Goal: Feedback & Contribution: Leave review/rating

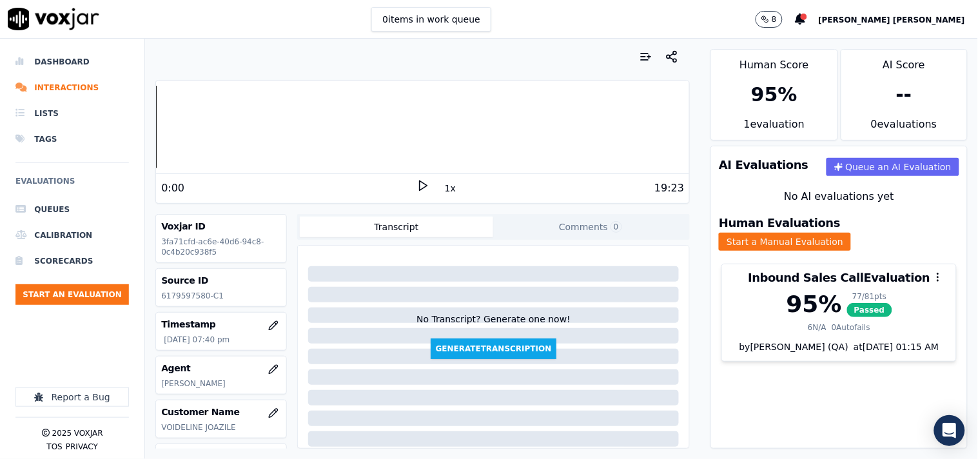
scroll to position [215, 0]
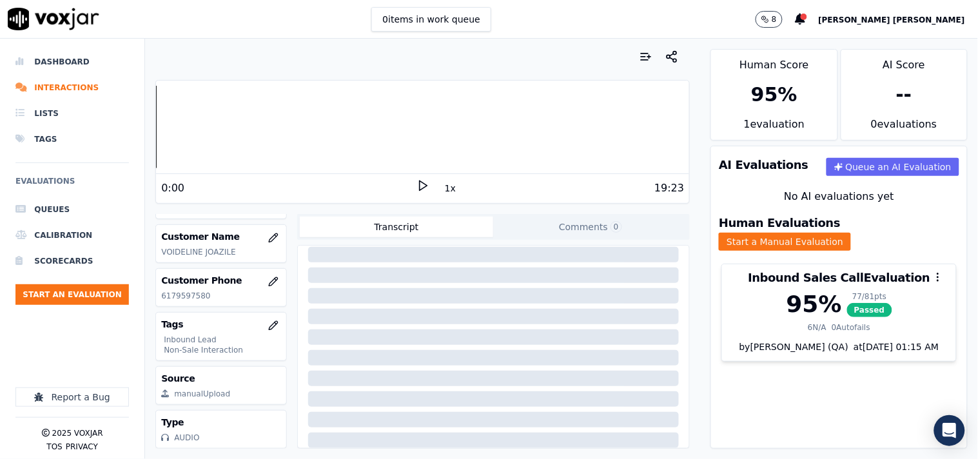
click at [68, 297] on button "Start an Evaluation" at bounding box center [71, 294] width 113 height 21
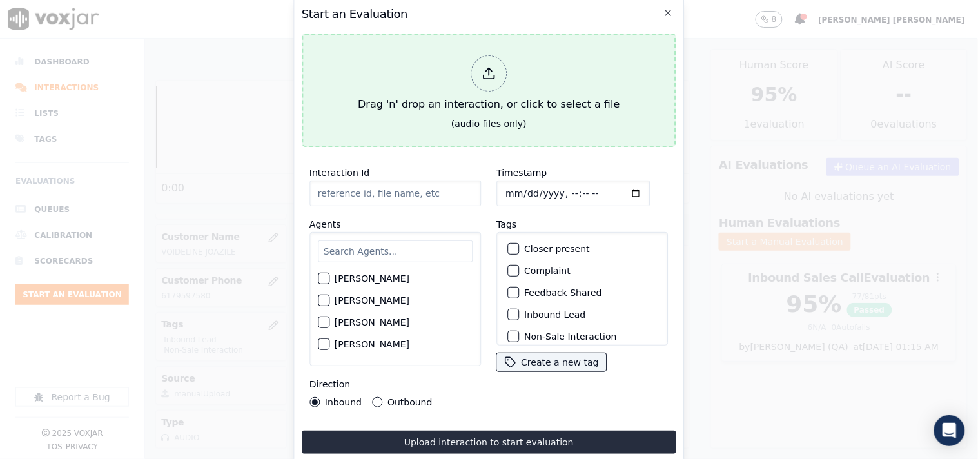
click at [467, 84] on div "Drag 'n' drop an interaction, or click to select a file" at bounding box center [489, 83] width 272 height 67
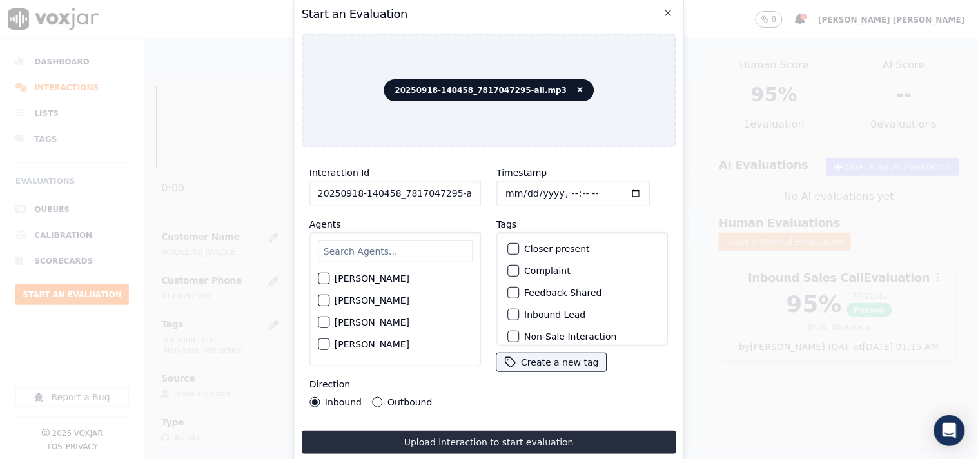
scroll to position [0, 7]
drag, startPoint x: 449, startPoint y: 191, endPoint x: 521, endPoint y: 197, distance: 71.8
click at [521, 197] on div "Interaction Id 20250918-140458_7817047295-all.mp3 Agents [PERSON_NAME] [PERSON_…" at bounding box center [489, 286] width 375 height 258
type input "20250918-140458_7817047295-C1"
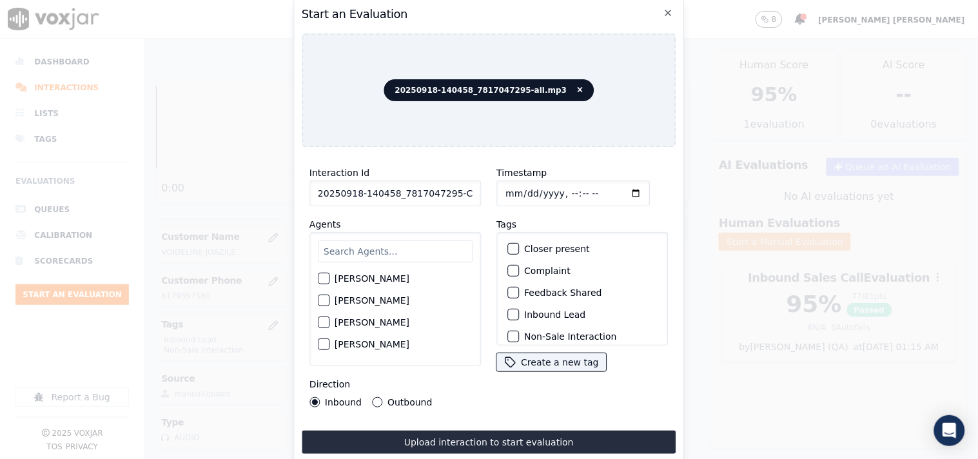
click at [506, 186] on input "Timestamp" at bounding box center [572, 194] width 153 height 26
type input "[DATE]T20:25"
click at [366, 252] on input "text" at bounding box center [395, 251] width 155 height 22
click at [370, 256] on input "text" at bounding box center [395, 251] width 155 height 22
type input "eth"
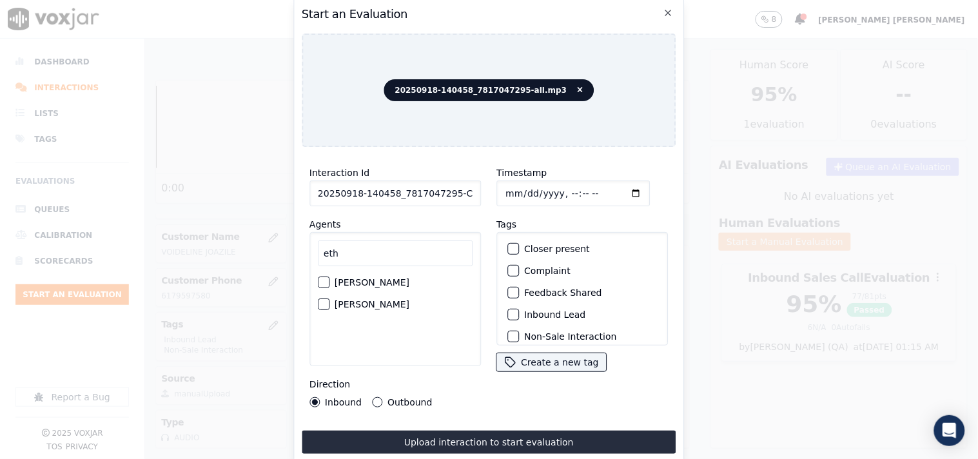
click at [364, 282] on label "[PERSON_NAME]" at bounding box center [372, 282] width 75 height 9
click at [329, 282] on button "[PERSON_NAME]" at bounding box center [324, 283] width 12 height 12
click at [531, 224] on div "Tags Closer present Complaint Feedback Shared Inbound Lead Non-Sale Interaction…" at bounding box center [581, 295] width 171 height 156
click at [534, 310] on label "Inbound Lead" at bounding box center [554, 314] width 61 height 9
click at [519, 309] on button "Inbound Lead" at bounding box center [513, 315] width 12 height 12
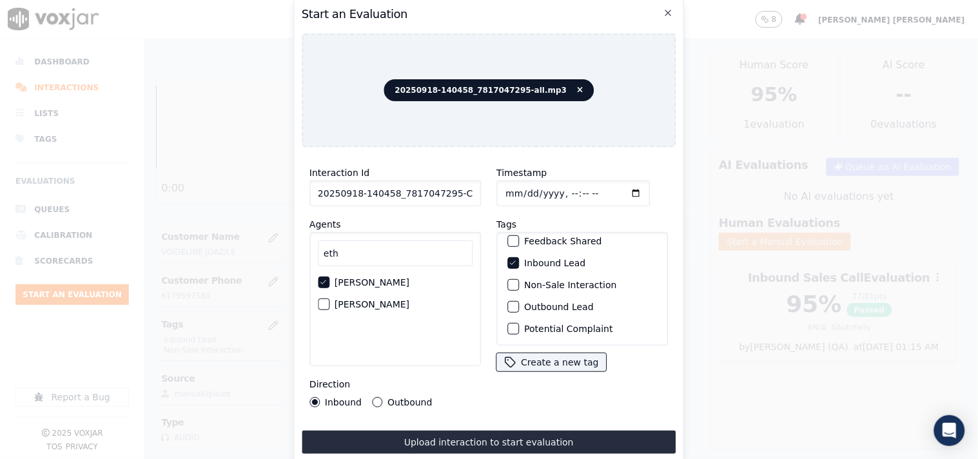
scroll to position [72, 0]
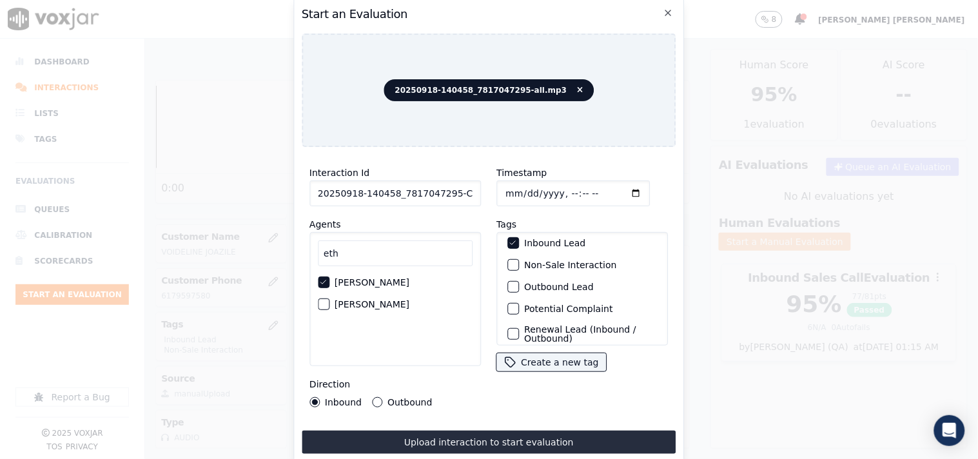
click at [546, 264] on label "Non-Sale Interaction" at bounding box center [570, 264] width 92 height 9
click at [519, 264] on button "Non-Sale Interaction" at bounding box center [513, 265] width 12 height 12
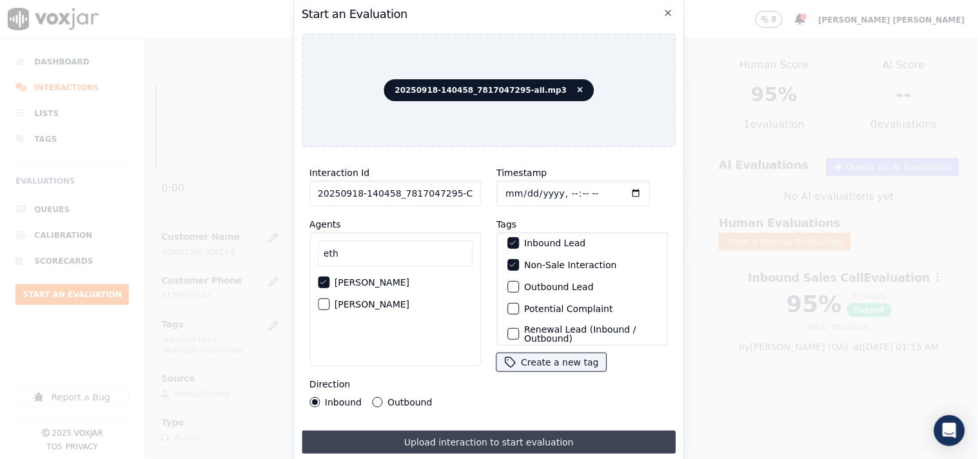
click at [413, 444] on button "Upload interaction to start evaluation" at bounding box center [489, 442] width 375 height 23
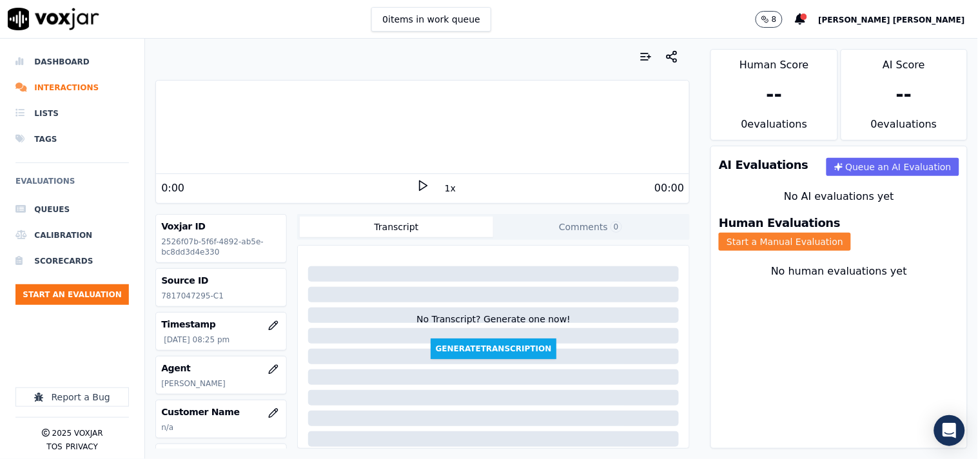
click at [851, 233] on button "Start a Manual Evaluation" at bounding box center [785, 242] width 132 height 18
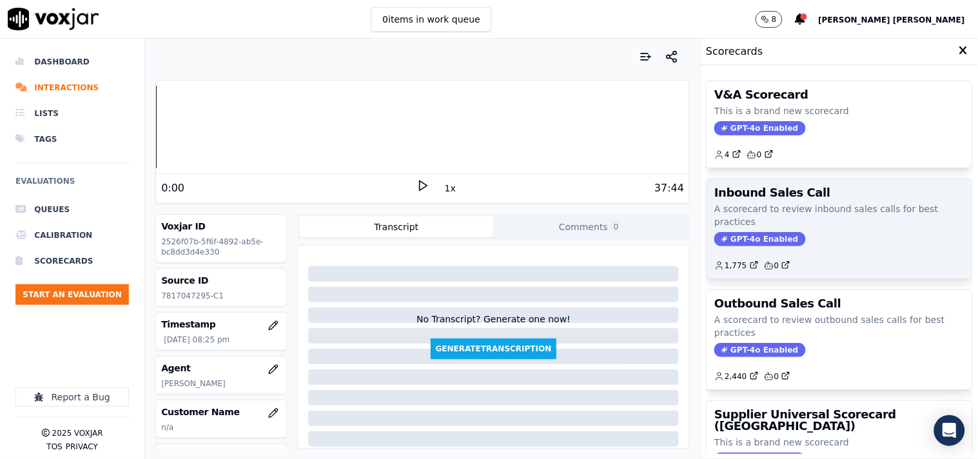
click at [737, 236] on span "GPT-4o Enabled" at bounding box center [759, 239] width 91 height 14
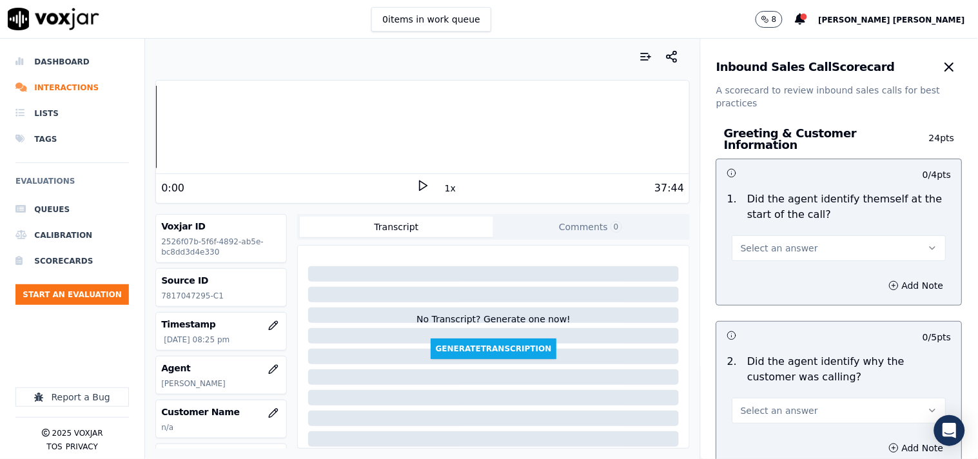
click at [783, 242] on span "Select an answer" at bounding box center [779, 248] width 77 height 13
click at [766, 271] on div "Yes" at bounding box center [817, 270] width 190 height 21
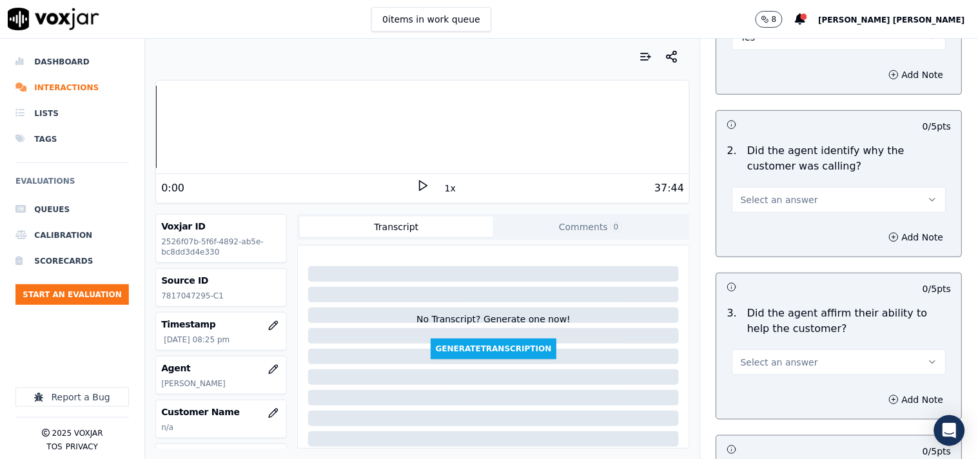
scroll to position [215, 0]
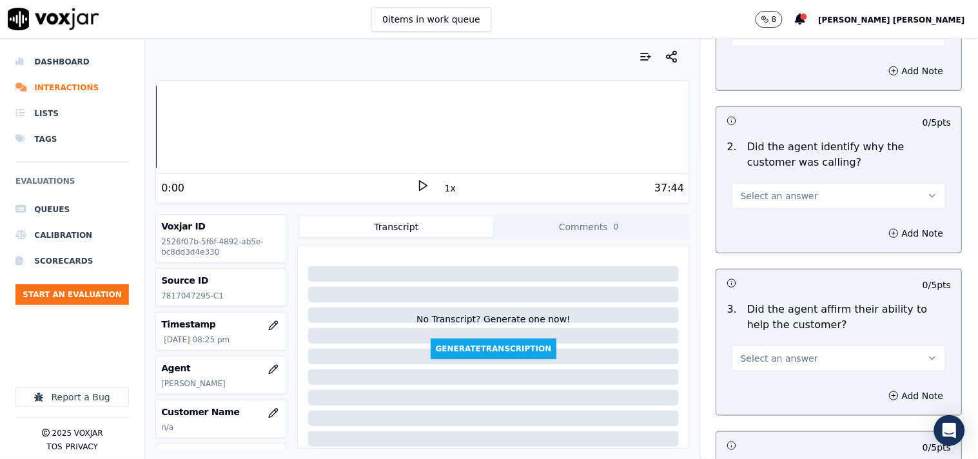
click at [788, 197] on button "Select an answer" at bounding box center [839, 196] width 214 height 26
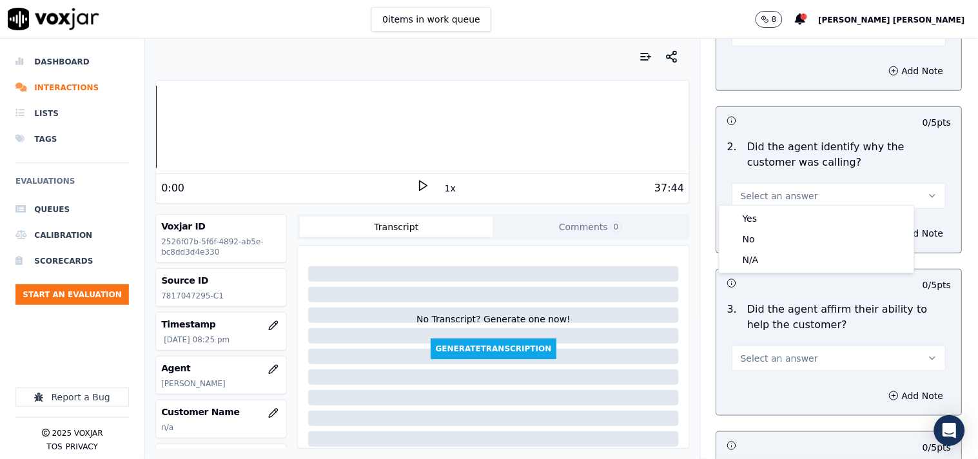
click at [782, 217] on div "Yes" at bounding box center [817, 218] width 190 height 21
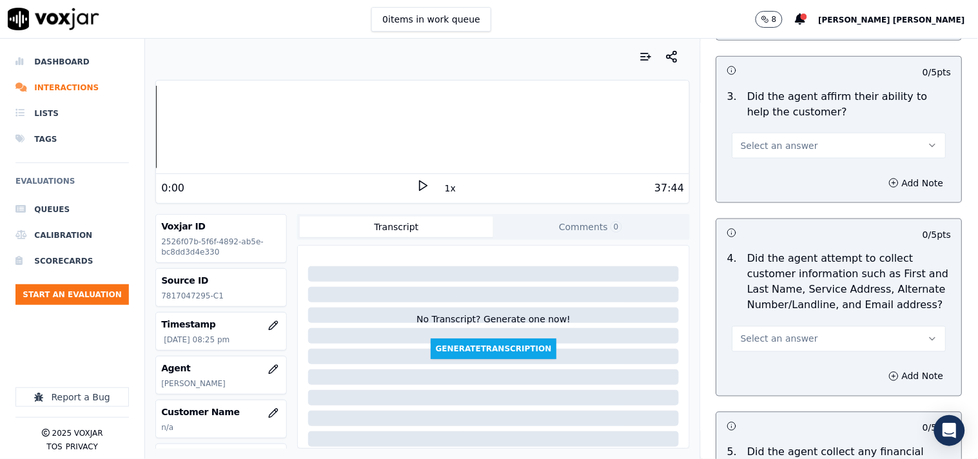
scroll to position [429, 0]
click at [781, 137] on span "Select an answer" at bounding box center [779, 143] width 77 height 13
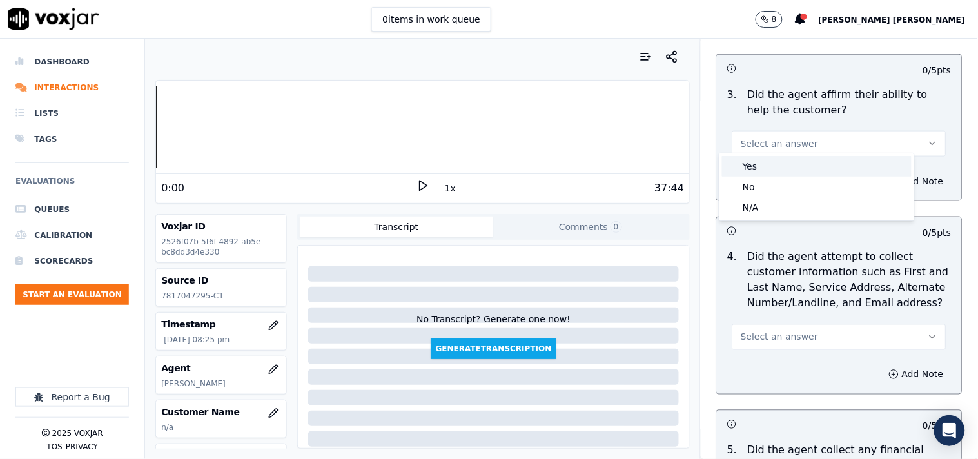
click at [774, 168] on div "Yes" at bounding box center [817, 166] width 190 height 21
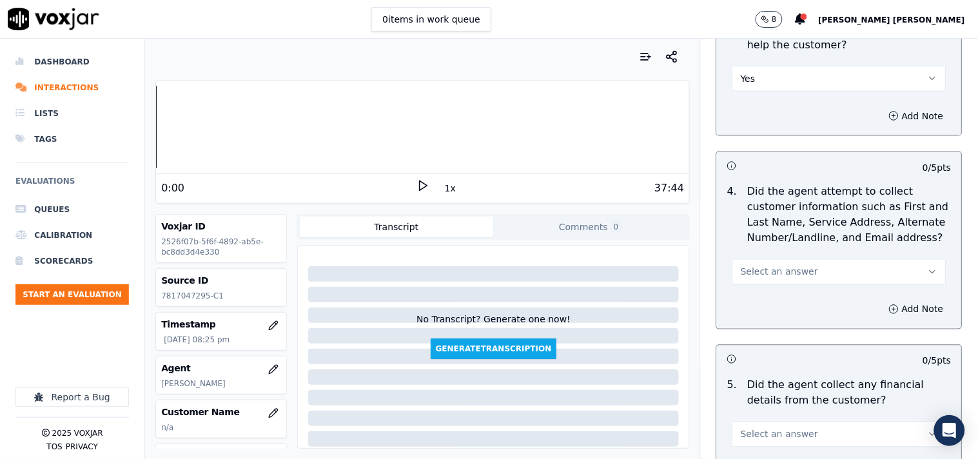
scroll to position [645, 0]
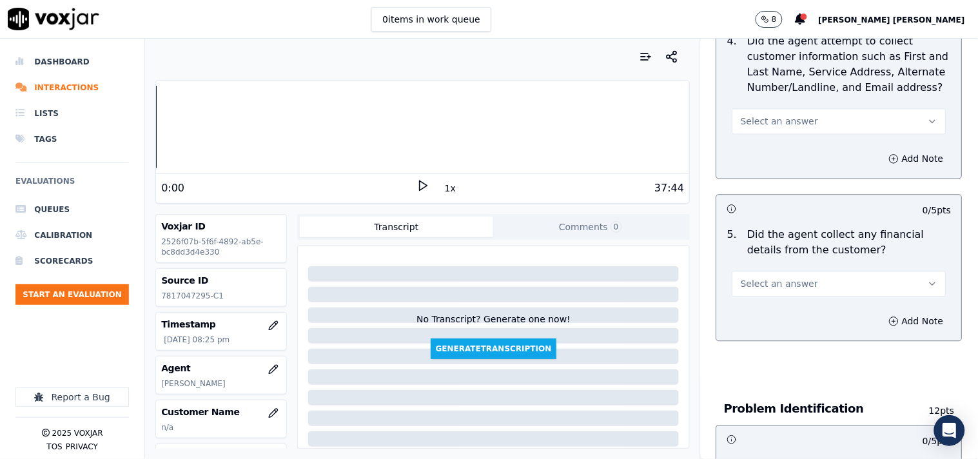
click at [804, 88] on p "Did the agent attempt to collect customer information such as First and Last Na…" at bounding box center [850, 65] width 204 height 62
click at [793, 115] on span "Select an answer" at bounding box center [779, 121] width 77 height 13
click at [763, 140] on div "Yes" at bounding box center [817, 144] width 190 height 21
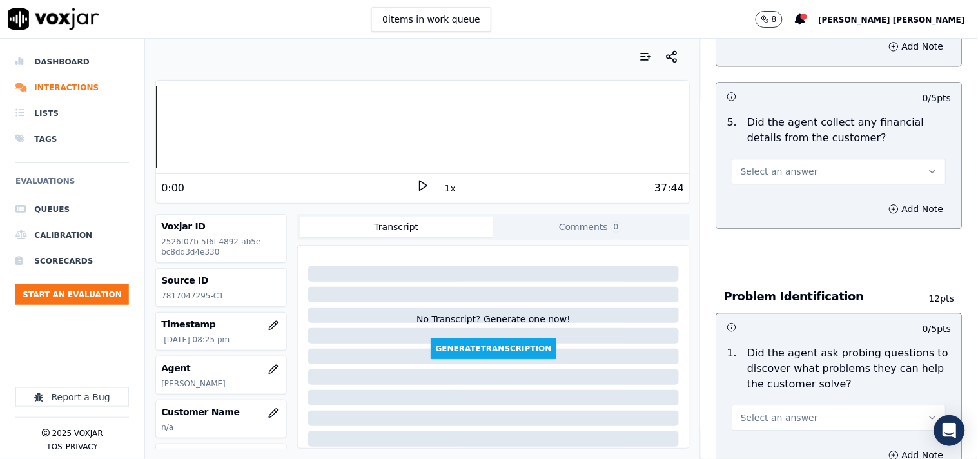
scroll to position [788, 0]
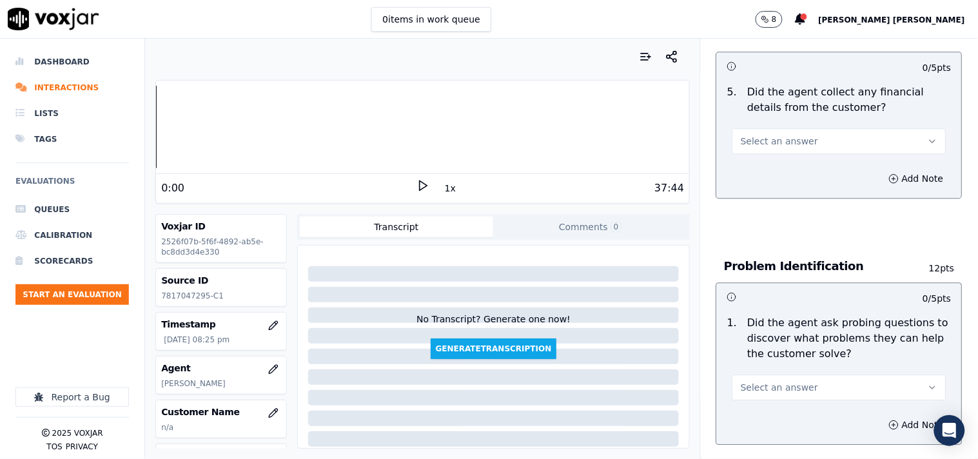
click at [765, 185] on div "Add Note" at bounding box center [839, 178] width 245 height 39
click at [783, 128] on button "Select an answer" at bounding box center [839, 141] width 214 height 26
click at [763, 191] on div "No" at bounding box center [817, 184] width 190 height 21
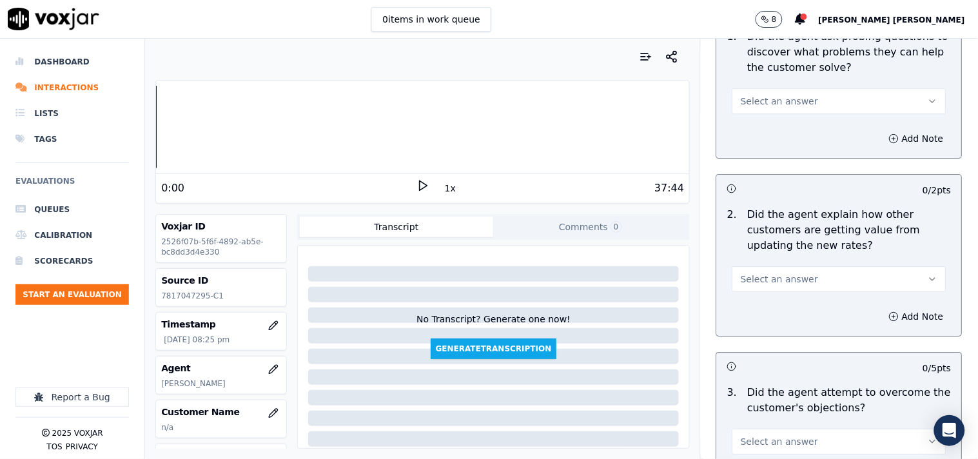
click at [805, 88] on button "Select an answer" at bounding box center [839, 101] width 214 height 26
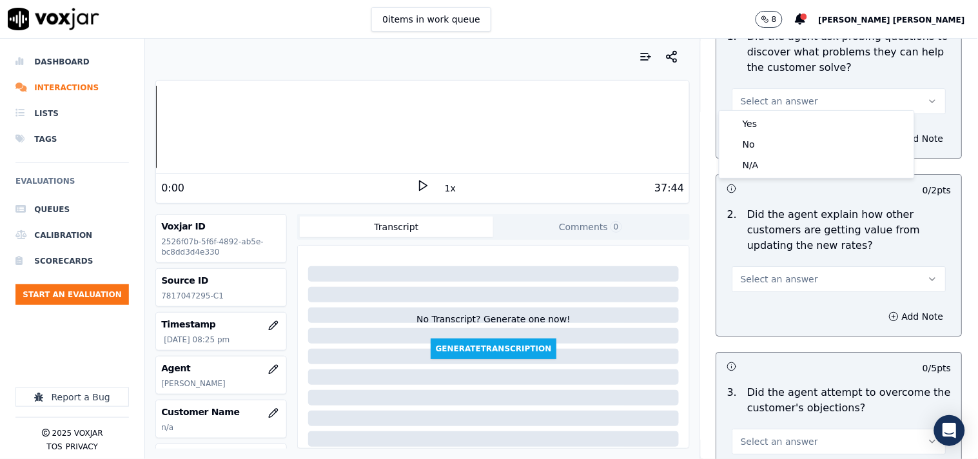
click at [795, 117] on div "Yes" at bounding box center [817, 123] width 190 height 21
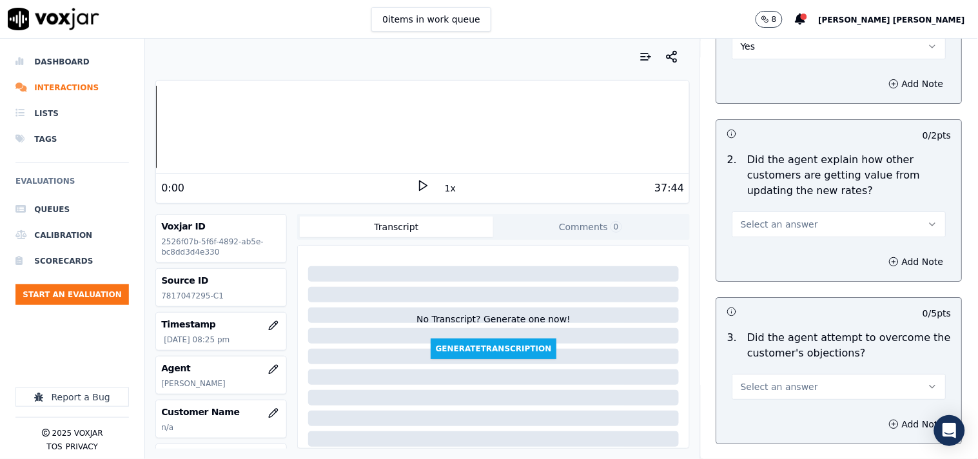
scroll to position [1217, 0]
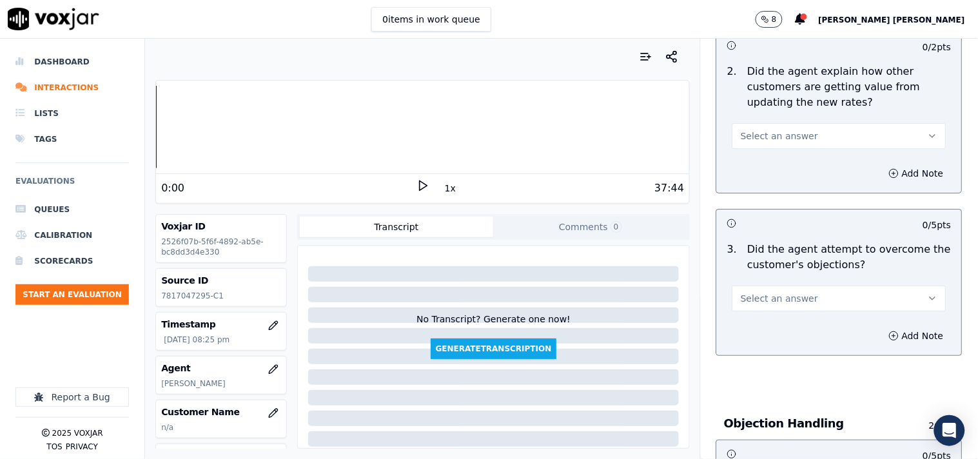
click at [790, 130] on span "Select an answer" at bounding box center [779, 136] width 77 height 13
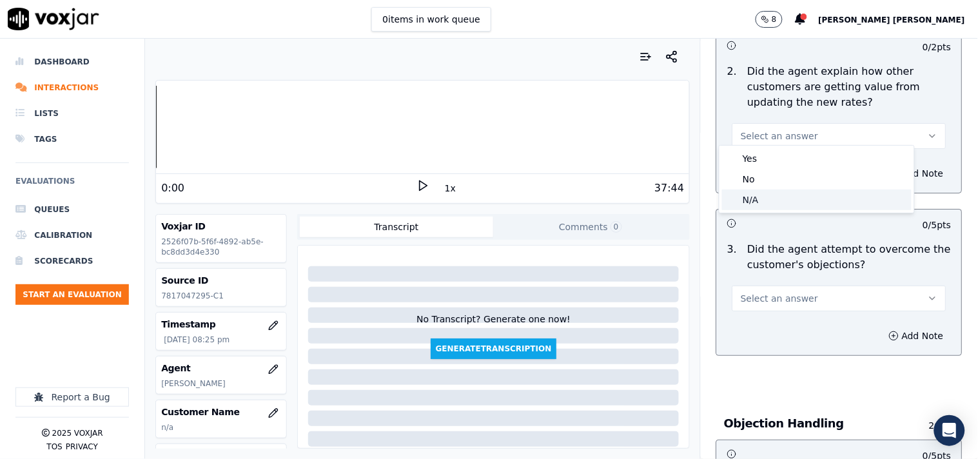
drag, startPoint x: 784, startPoint y: 168, endPoint x: 781, endPoint y: 205, distance: 37.5
click at [781, 205] on div "Yes No N/A" at bounding box center [816, 179] width 195 height 67
click at [781, 205] on div "N/A" at bounding box center [817, 200] width 190 height 21
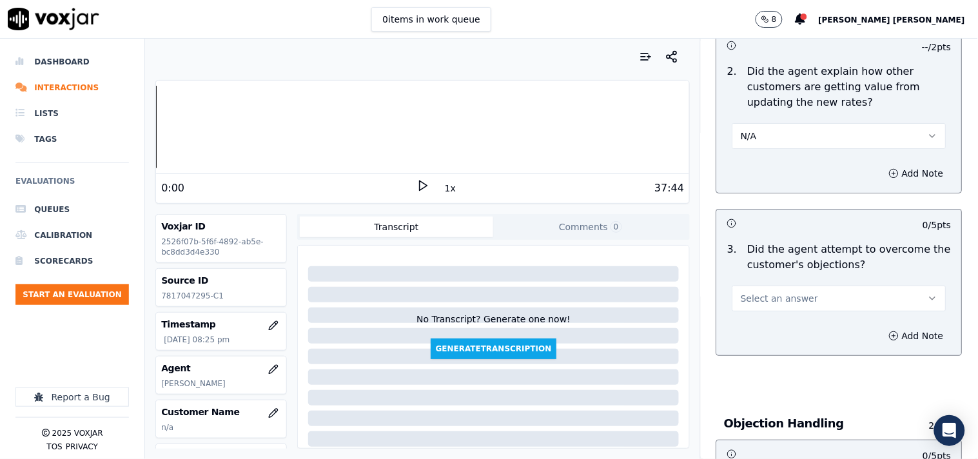
click at [757, 292] on span "Select an answer" at bounding box center [779, 298] width 77 height 13
click at [759, 318] on div "Yes" at bounding box center [817, 321] width 190 height 21
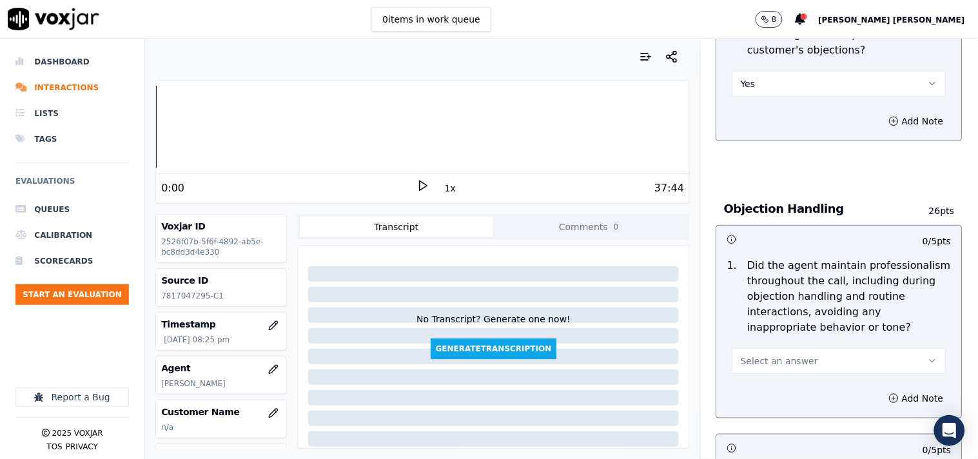
scroll to position [1432, 0]
click at [761, 355] on span "Select an answer" at bounding box center [779, 360] width 77 height 13
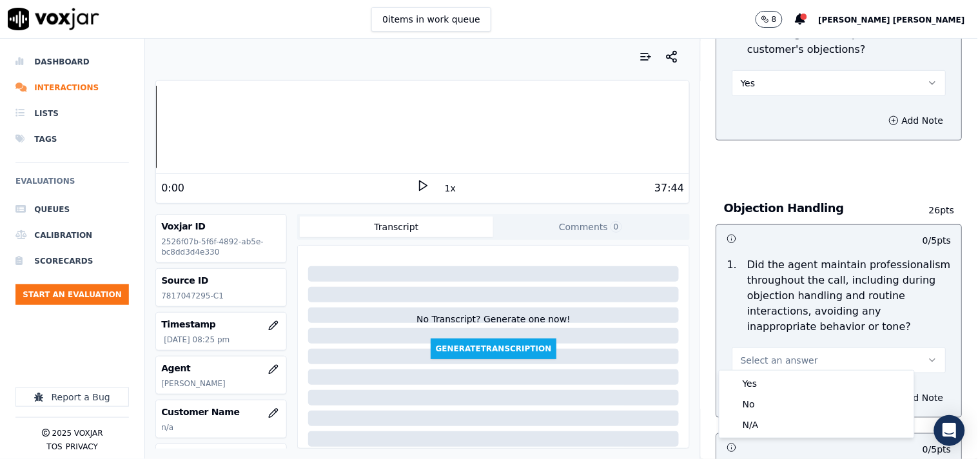
click at [758, 365] on button "Select an answer" at bounding box center [839, 360] width 214 height 26
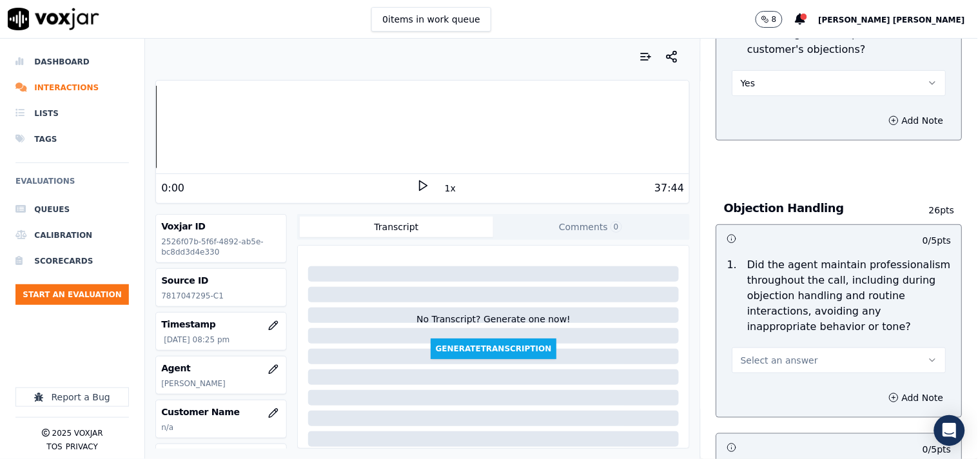
click at [757, 355] on span "Select an answer" at bounding box center [779, 360] width 77 height 13
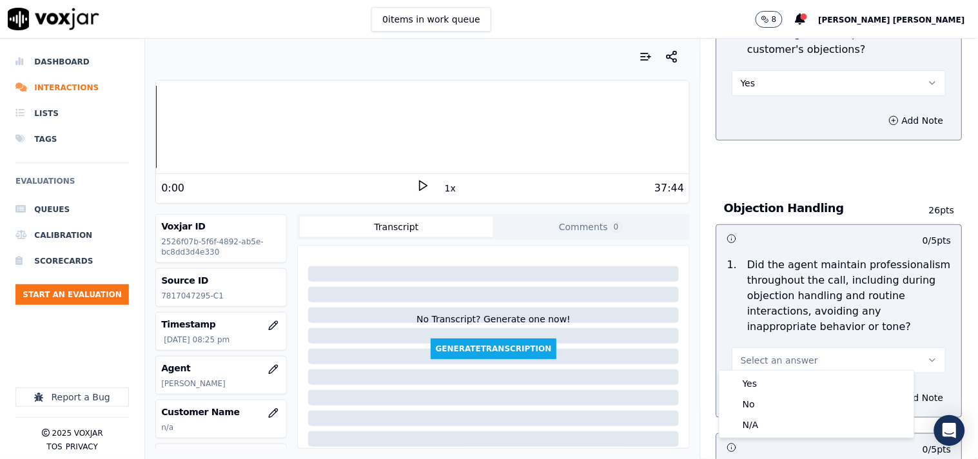
click at [755, 371] on div "Yes No N/A" at bounding box center [816, 404] width 195 height 67
click at [752, 380] on div "Yes" at bounding box center [817, 383] width 190 height 21
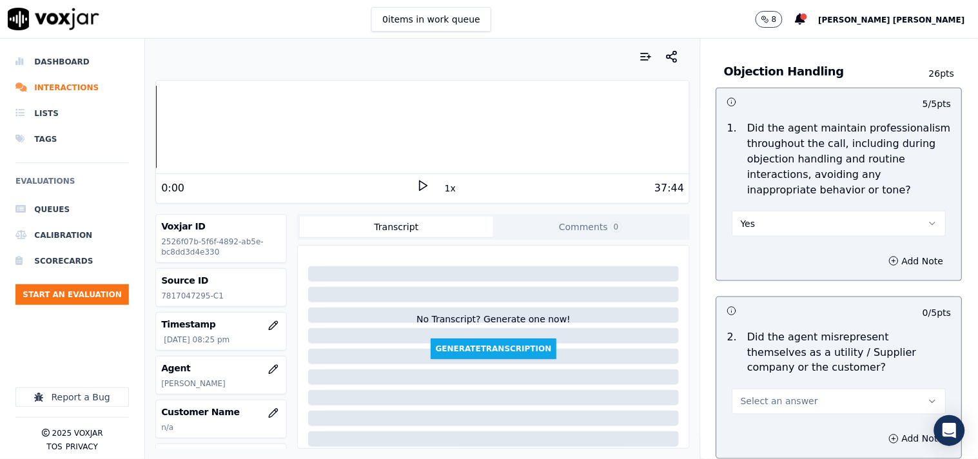
scroll to position [1576, 0]
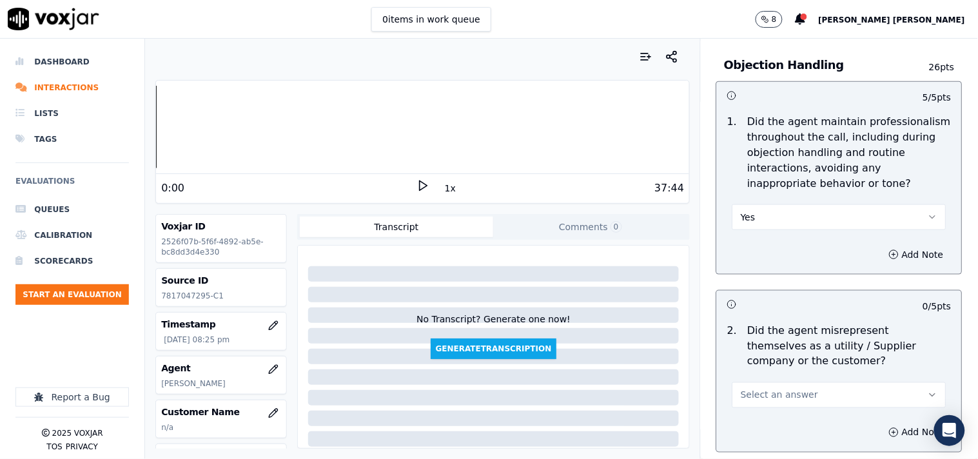
click at [767, 389] on span "Select an answer" at bounding box center [779, 395] width 77 height 13
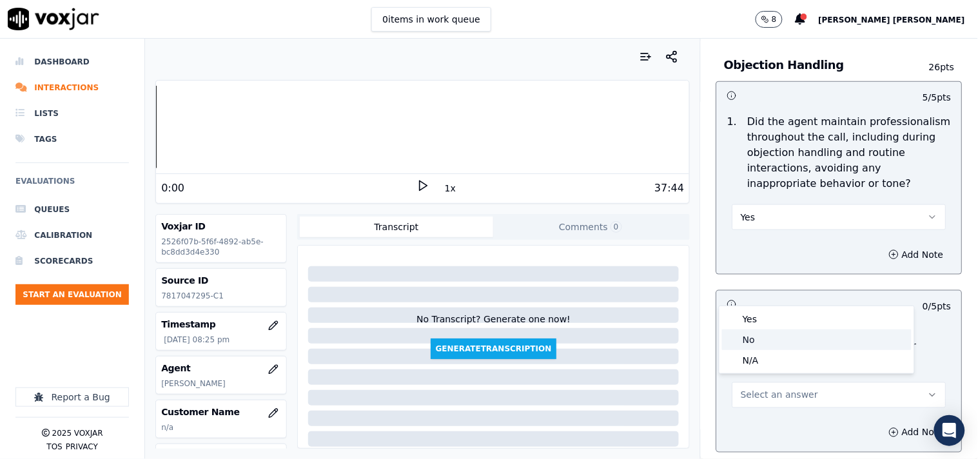
click at [776, 338] on div "No" at bounding box center [817, 339] width 190 height 21
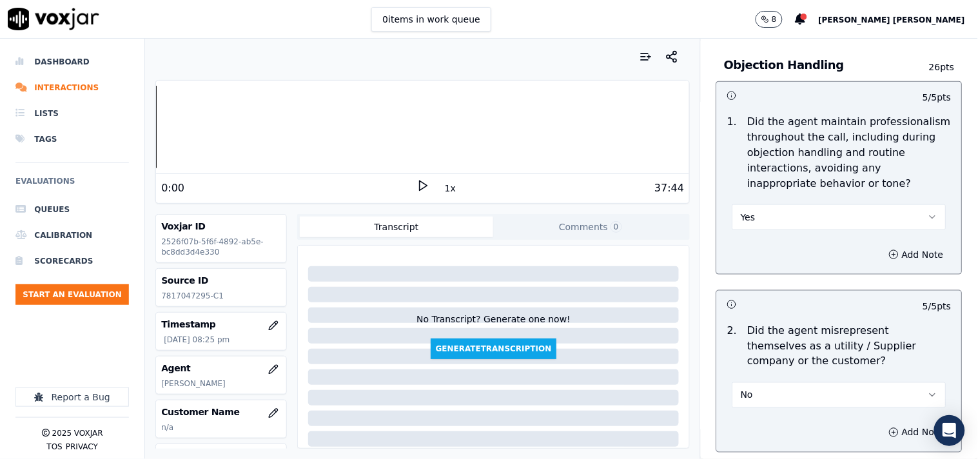
scroll to position [1862, 0]
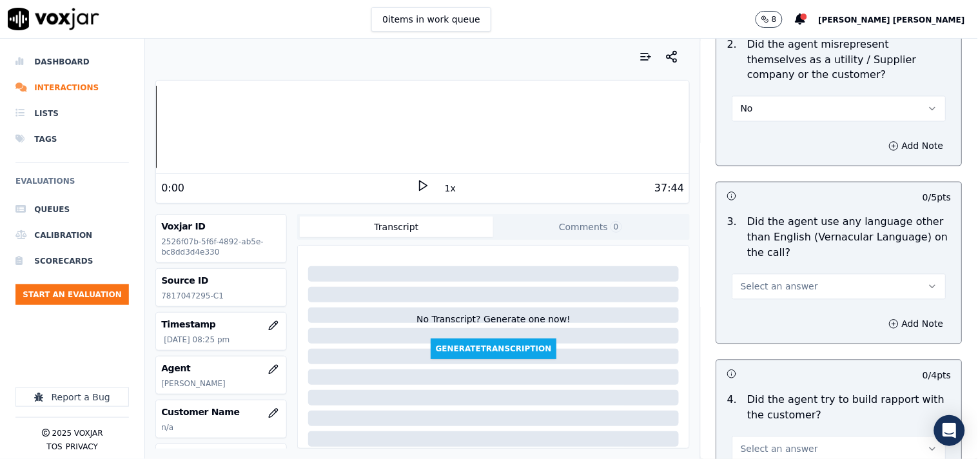
click at [793, 271] on div "Select an answer" at bounding box center [839, 285] width 214 height 28
click at [791, 274] on button "Select an answer" at bounding box center [839, 287] width 214 height 26
click at [783, 324] on div "No" at bounding box center [817, 330] width 190 height 21
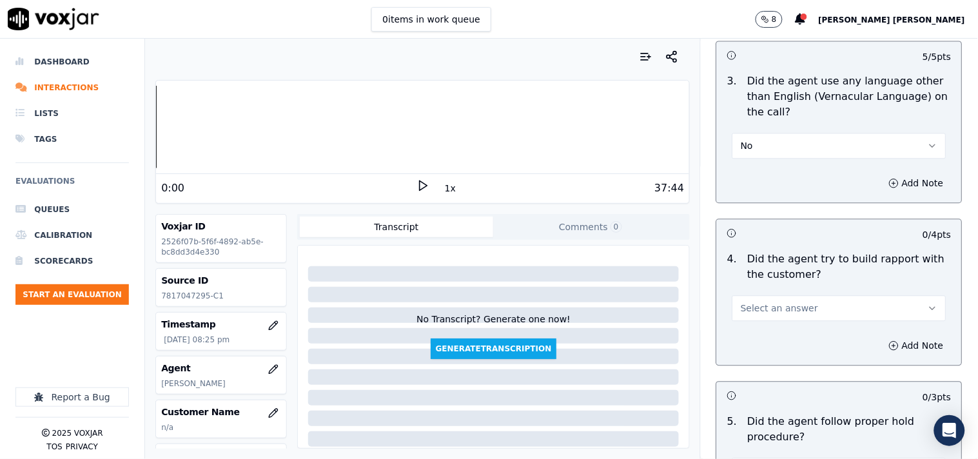
scroll to position [2006, 0]
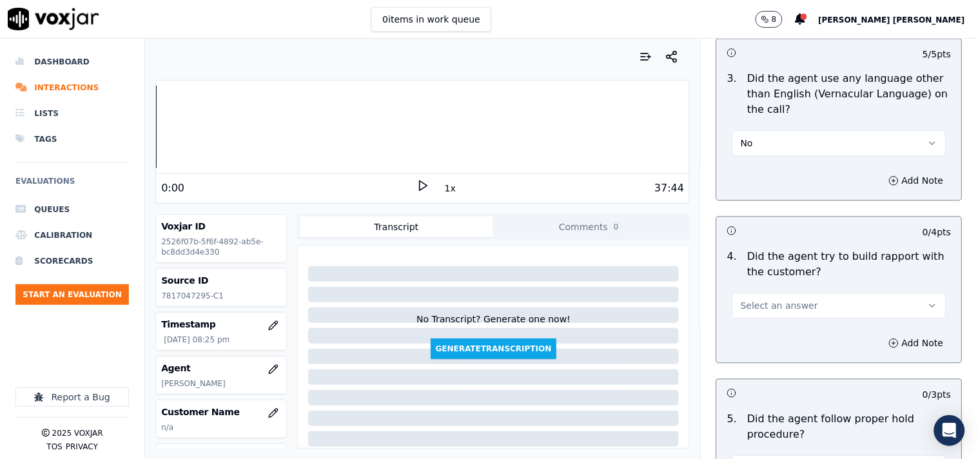
click at [787, 308] on button "Select an answer" at bounding box center [839, 306] width 214 height 26
click at [781, 340] on div "No" at bounding box center [817, 349] width 190 height 21
click at [774, 305] on button "No" at bounding box center [839, 306] width 214 height 26
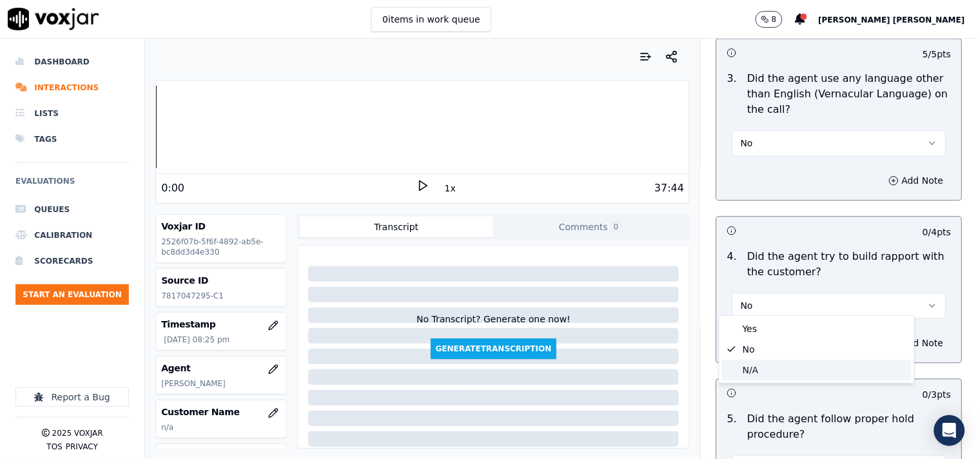
click at [757, 366] on div "N/A" at bounding box center [817, 370] width 190 height 21
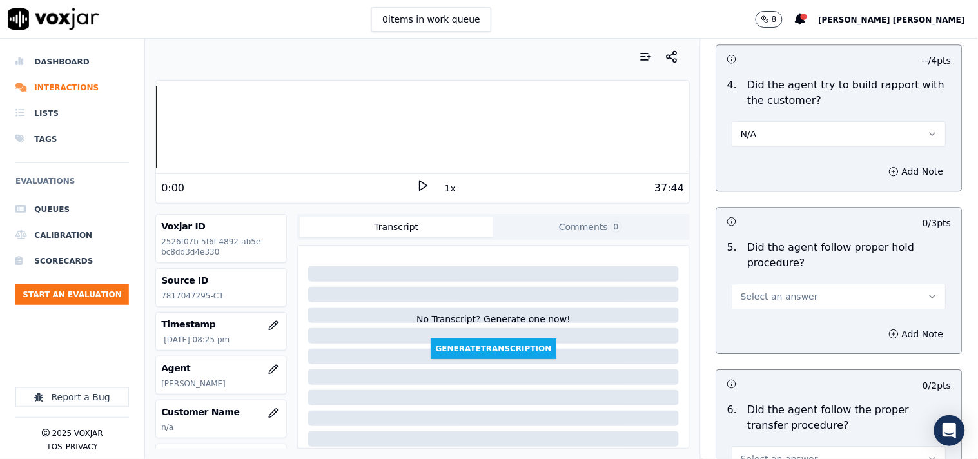
scroll to position [2220, 0]
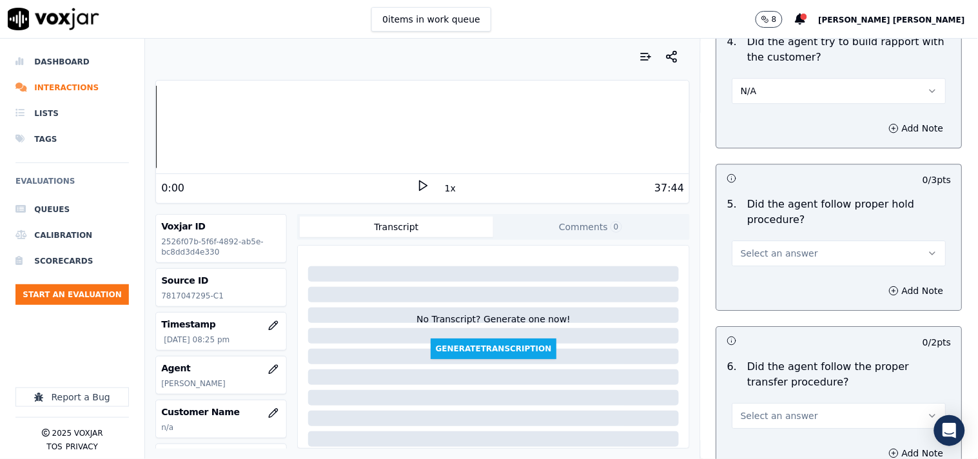
click at [752, 255] on button "Select an answer" at bounding box center [839, 253] width 214 height 26
click at [754, 287] on div "No" at bounding box center [817, 297] width 190 height 21
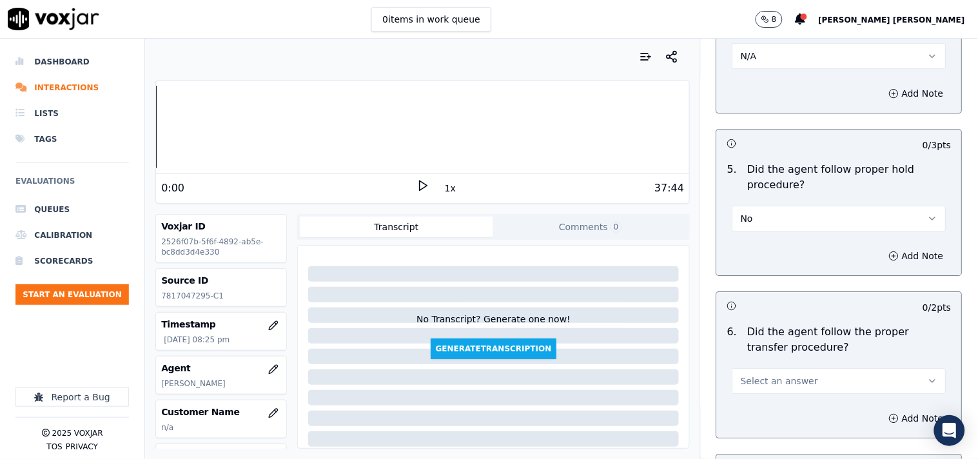
scroll to position [2363, 0]
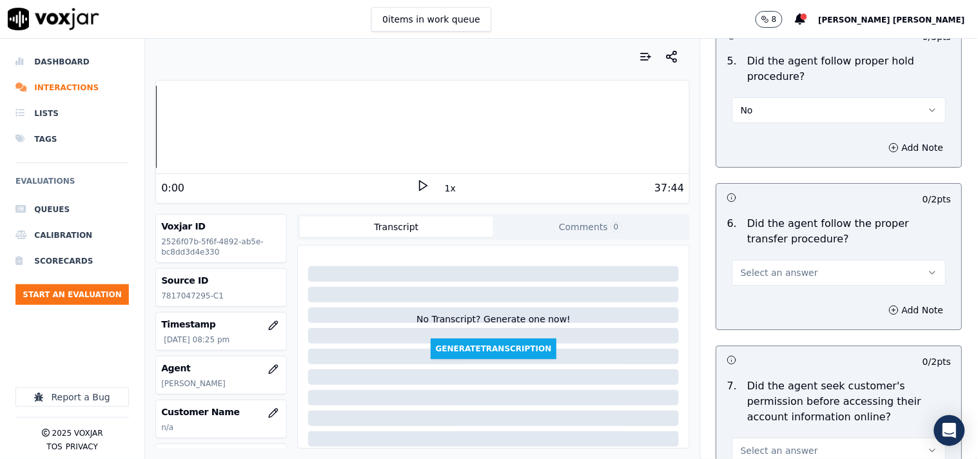
click at [774, 110] on button "No" at bounding box center [839, 110] width 214 height 26
click at [759, 145] on div "No" at bounding box center [817, 154] width 190 height 21
click at [778, 101] on button "No" at bounding box center [839, 110] width 214 height 26
drag, startPoint x: 756, startPoint y: 146, endPoint x: 759, endPoint y: 136, distance: 10.2
click at [759, 136] on div "Yes No N/A" at bounding box center [816, 154] width 195 height 67
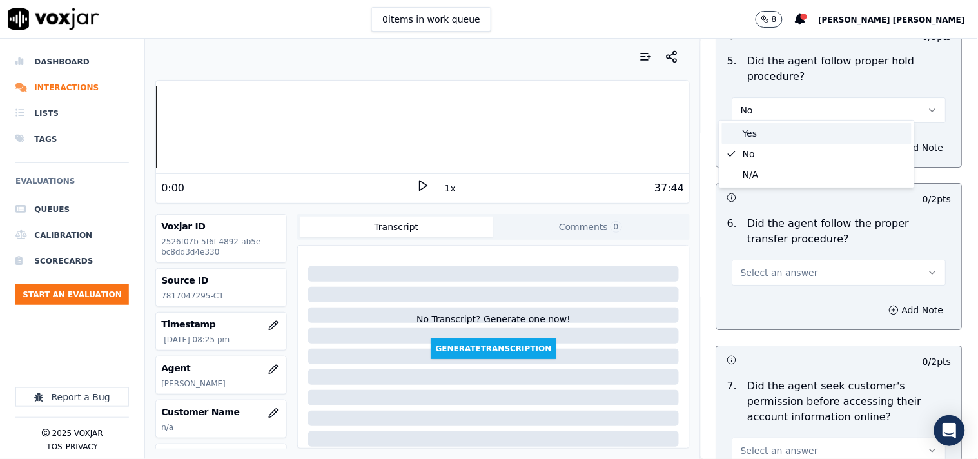
click at [759, 136] on div "Yes" at bounding box center [817, 133] width 190 height 21
click at [765, 271] on span "Select an answer" at bounding box center [779, 272] width 77 height 13
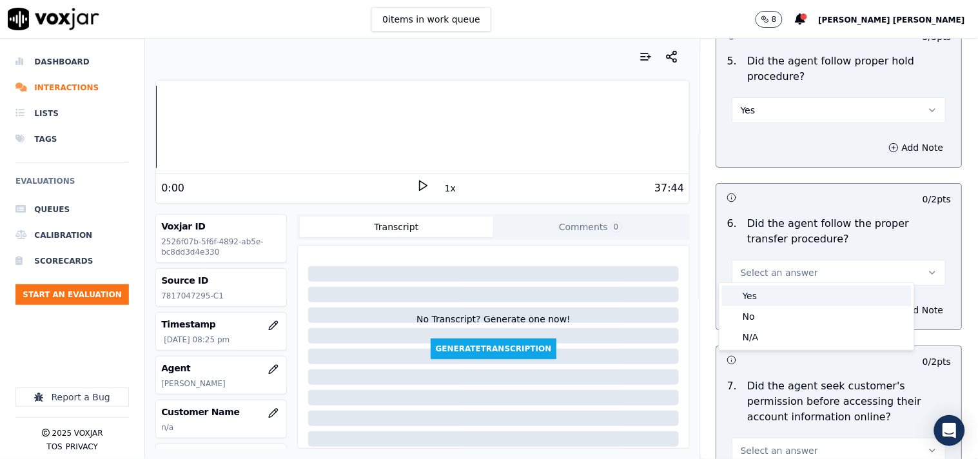
click at [759, 293] on div "Yes" at bounding box center [817, 296] width 190 height 21
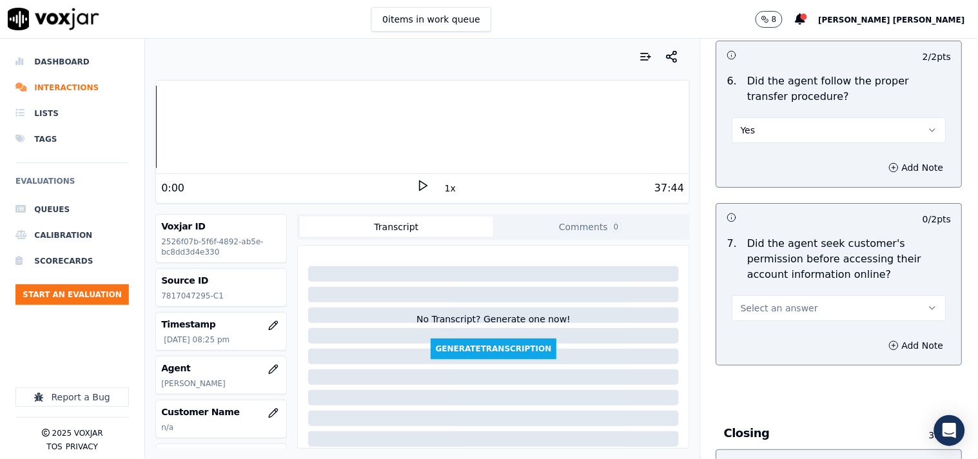
scroll to position [2507, 0]
click at [748, 302] on span "Select an answer" at bounding box center [779, 307] width 77 height 13
click at [756, 326] on div "Yes" at bounding box center [817, 330] width 190 height 21
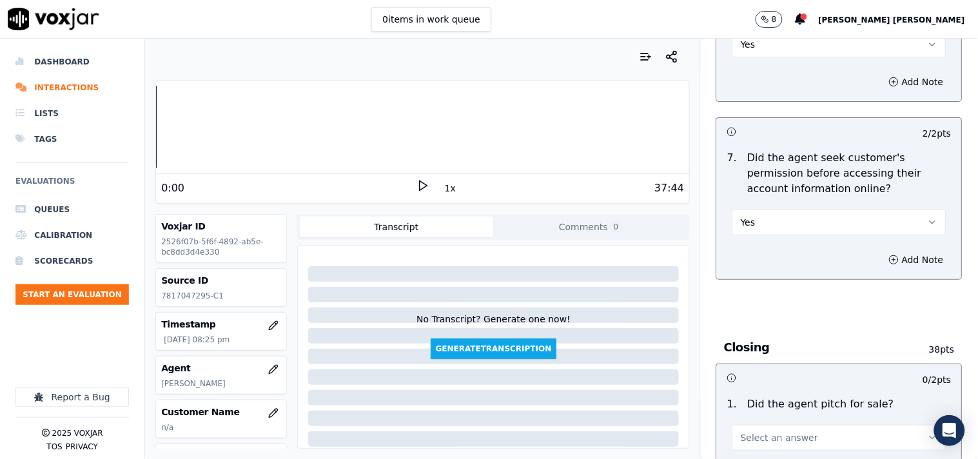
scroll to position [2722, 0]
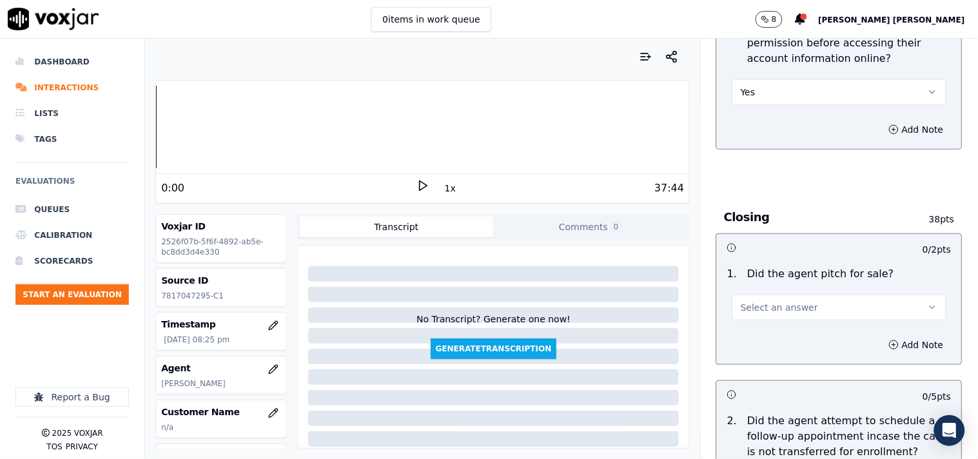
click at [756, 308] on button "Select an answer" at bounding box center [839, 308] width 214 height 26
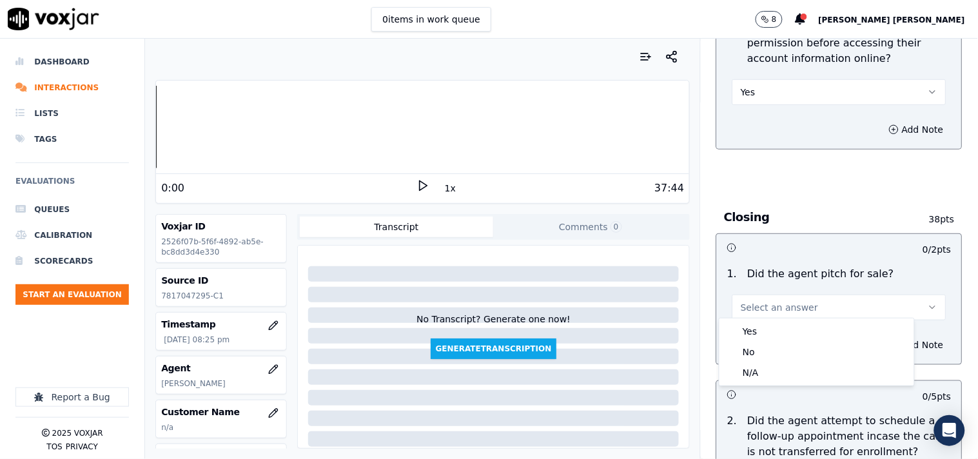
click at [755, 324] on div "Yes" at bounding box center [817, 331] width 190 height 21
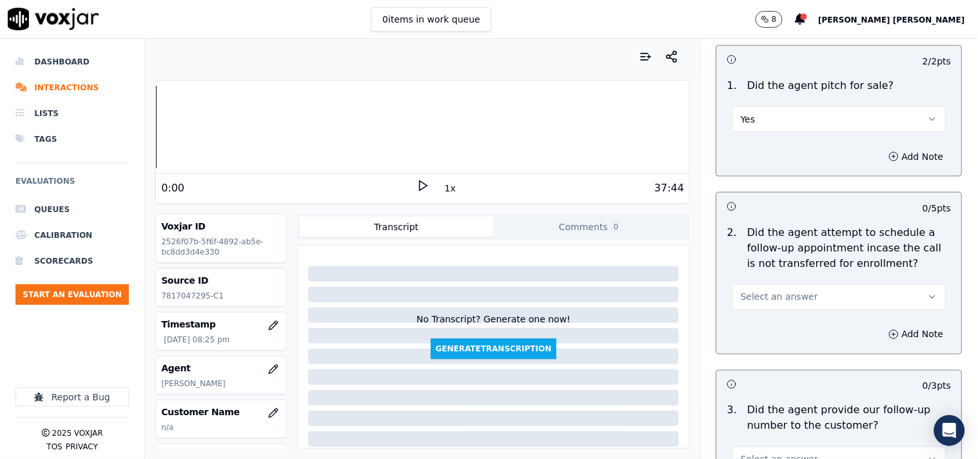
scroll to position [2937, 0]
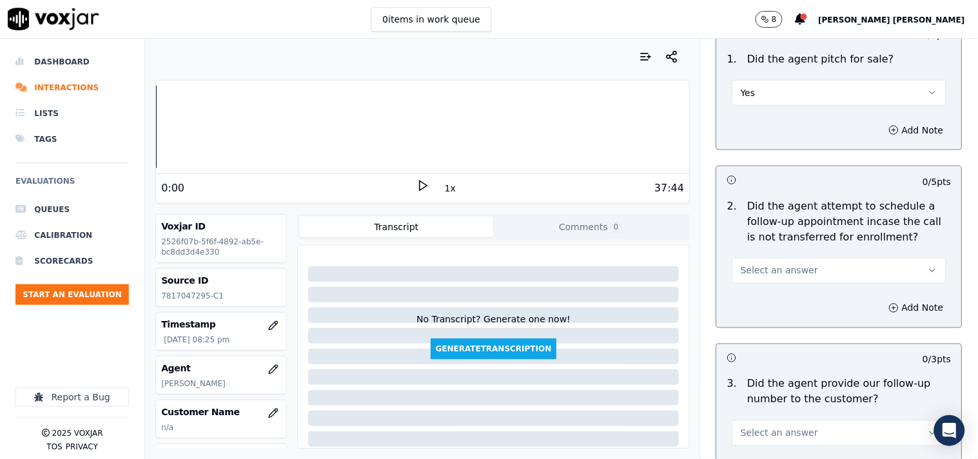
click at [759, 268] on span "Select an answer" at bounding box center [779, 270] width 77 height 13
click at [747, 314] on div "No" at bounding box center [817, 314] width 190 height 21
click at [839, 258] on button "No" at bounding box center [839, 271] width 214 height 26
click at [801, 316] on div "No" at bounding box center [817, 314] width 190 height 21
click at [812, 259] on button "No" at bounding box center [839, 271] width 214 height 26
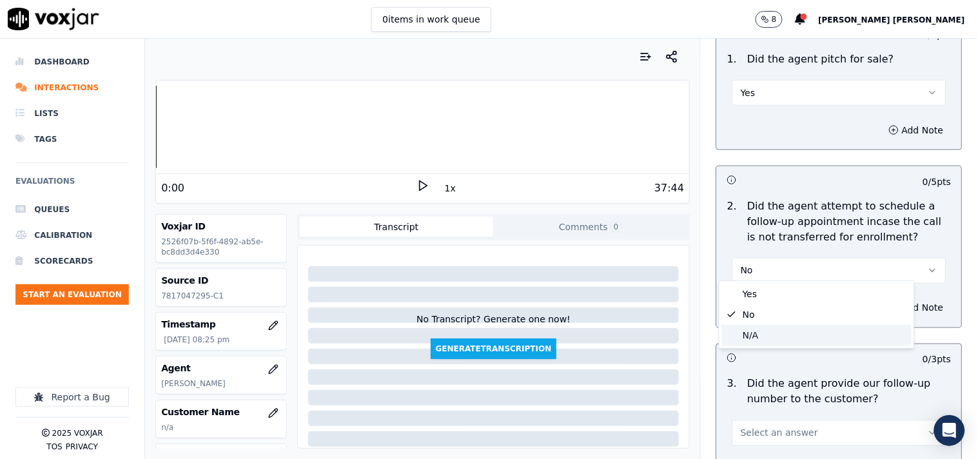
drag, startPoint x: 784, startPoint y: 322, endPoint x: 783, endPoint y: 334, distance: 11.7
click at [783, 334] on div "Yes No N/A" at bounding box center [816, 314] width 195 height 67
click at [782, 333] on div "N/A" at bounding box center [817, 335] width 190 height 21
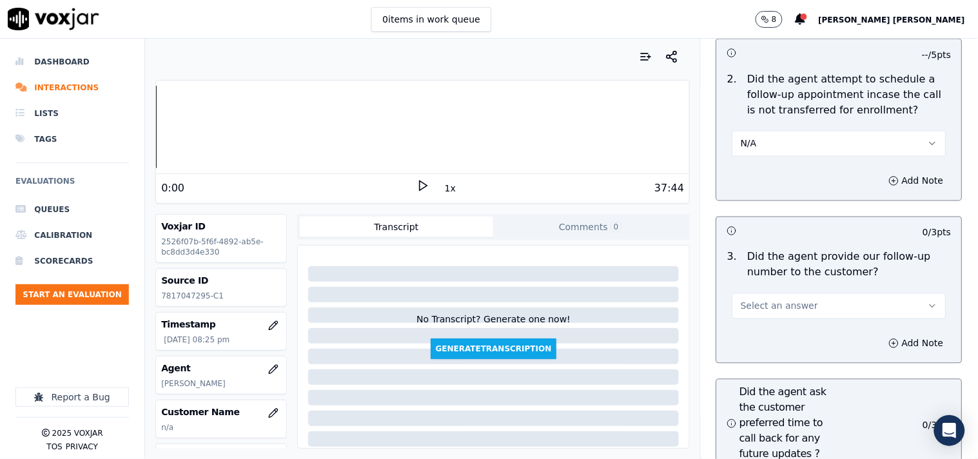
scroll to position [3080, 0]
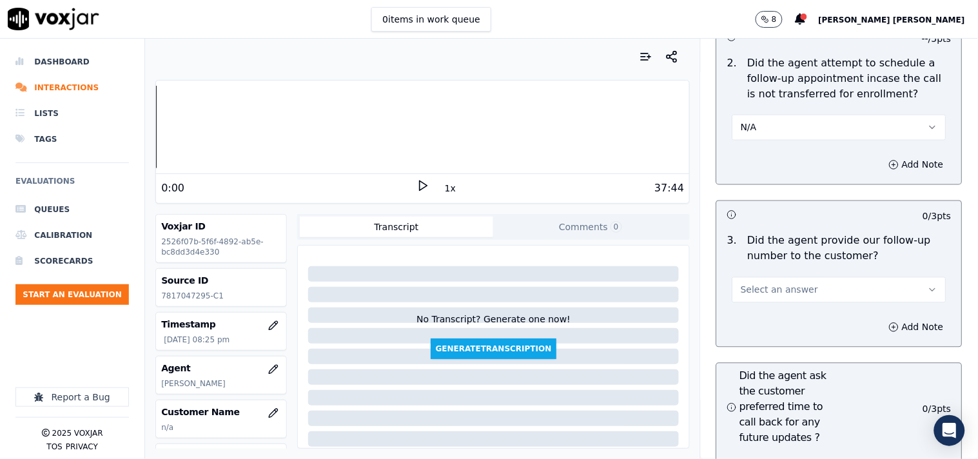
click at [795, 281] on button "Select an answer" at bounding box center [839, 290] width 214 height 26
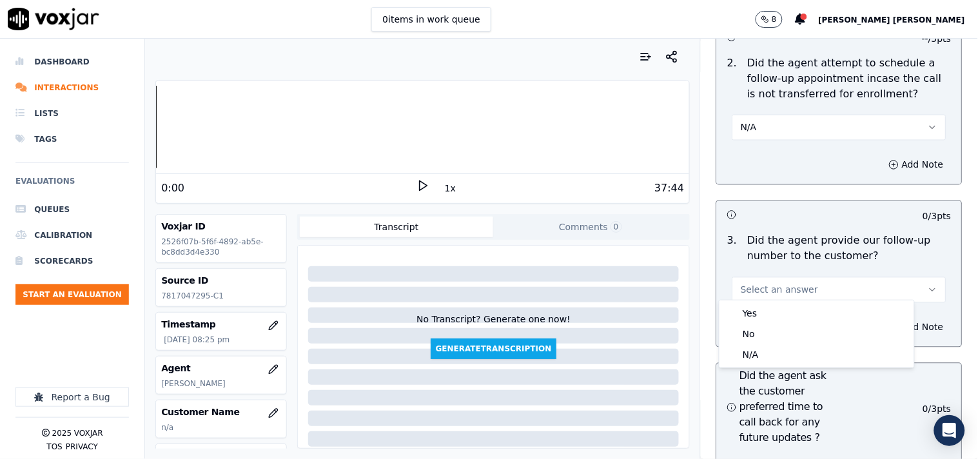
click at [785, 304] on div "Yes" at bounding box center [817, 313] width 190 height 21
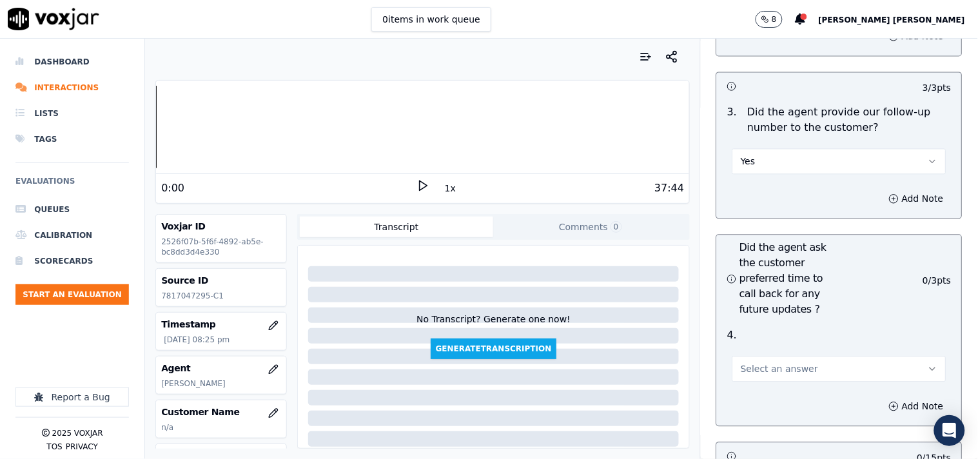
scroll to position [3223, 0]
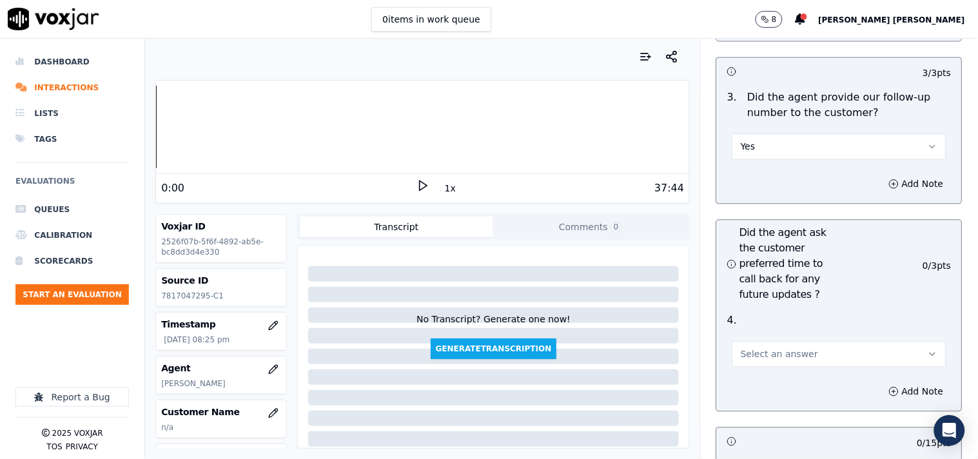
click at [776, 328] on div "Select an answer" at bounding box center [839, 347] width 235 height 39
click at [774, 341] on button "Select an answer" at bounding box center [839, 354] width 214 height 26
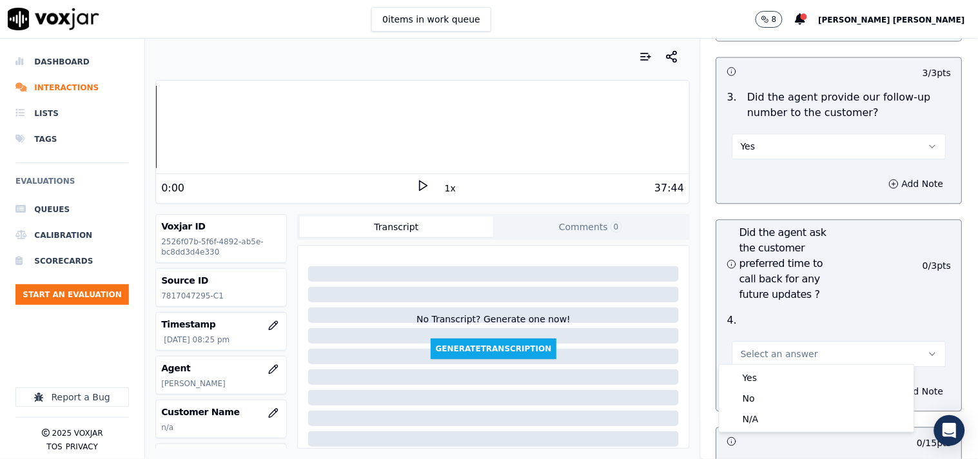
click at [774, 347] on span "Select an answer" at bounding box center [779, 353] width 77 height 13
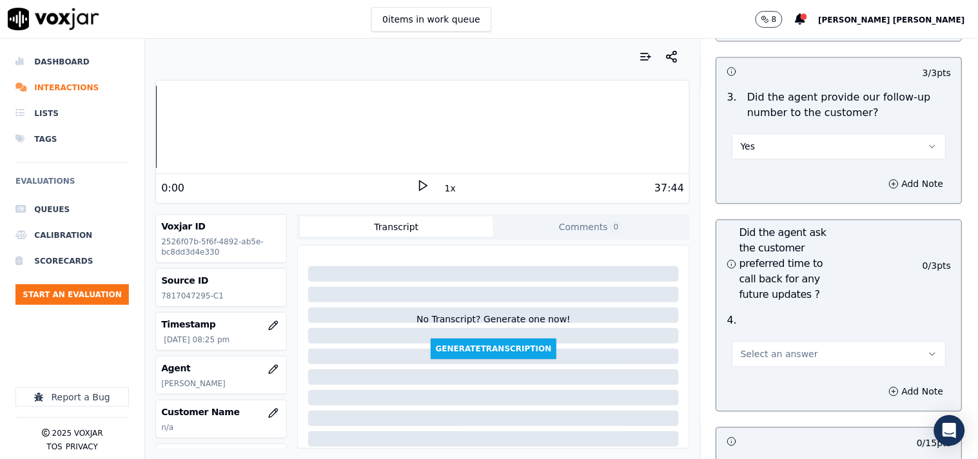
click at [770, 359] on button "Select an answer" at bounding box center [839, 354] width 214 height 26
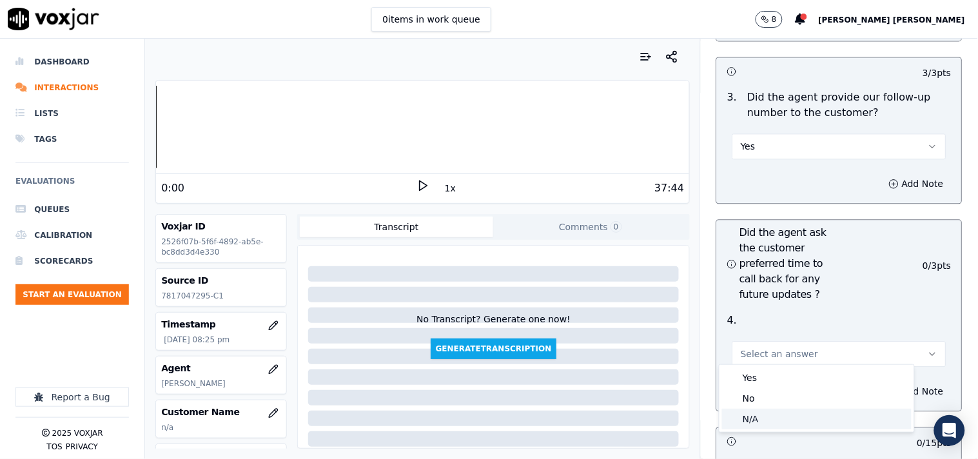
drag, startPoint x: 763, startPoint y: 405, endPoint x: 761, endPoint y: 417, distance: 12.4
click at [761, 417] on div "Yes No N/A" at bounding box center [816, 398] width 195 height 67
click at [761, 417] on div "N/A" at bounding box center [817, 419] width 190 height 21
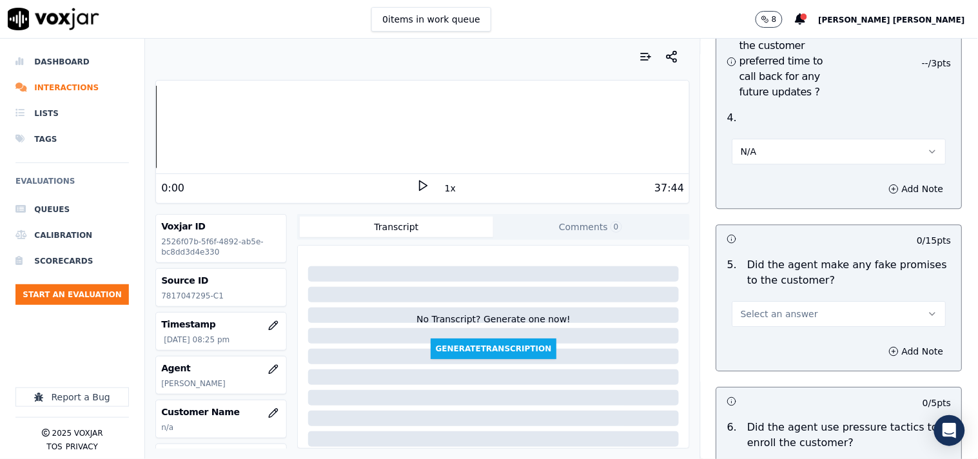
scroll to position [3438, 0]
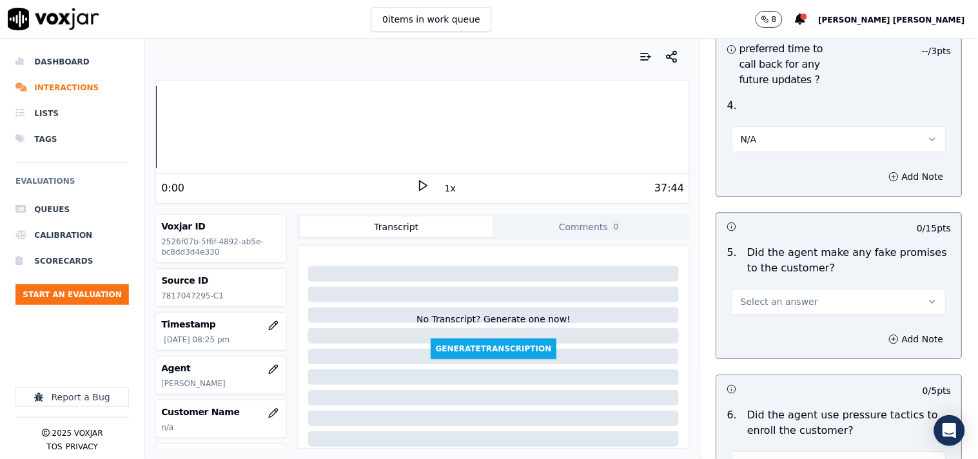
click at [772, 295] on span "Select an answer" at bounding box center [779, 301] width 77 height 13
click at [753, 348] on div "No" at bounding box center [817, 346] width 190 height 21
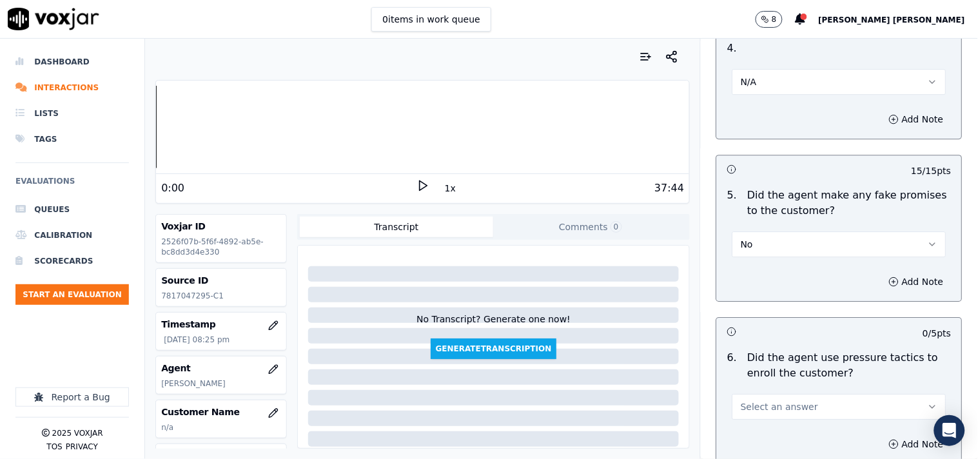
scroll to position [3581, 0]
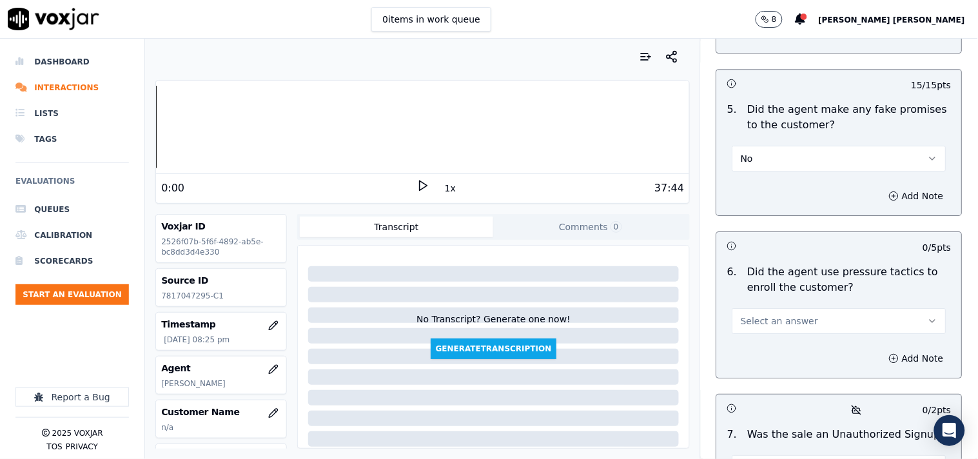
click at [770, 317] on span "Select an answer" at bounding box center [779, 321] width 77 height 13
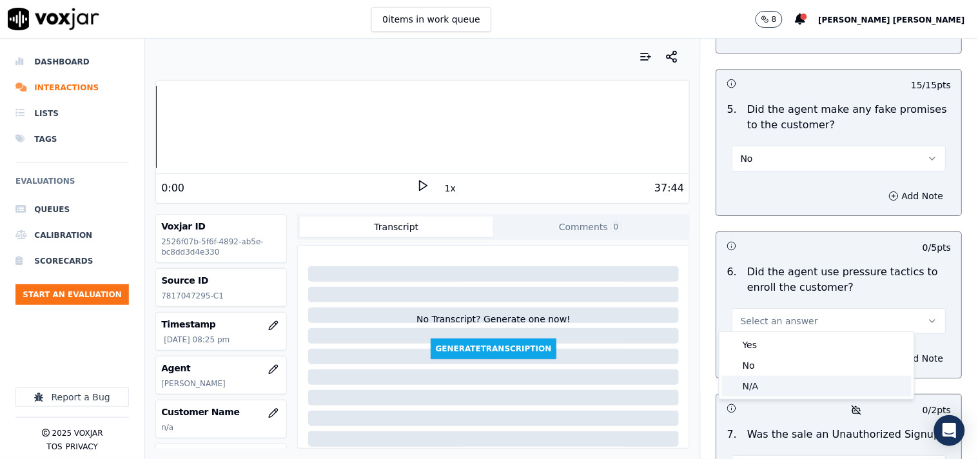
click at [748, 376] on div "N/A" at bounding box center [817, 386] width 190 height 21
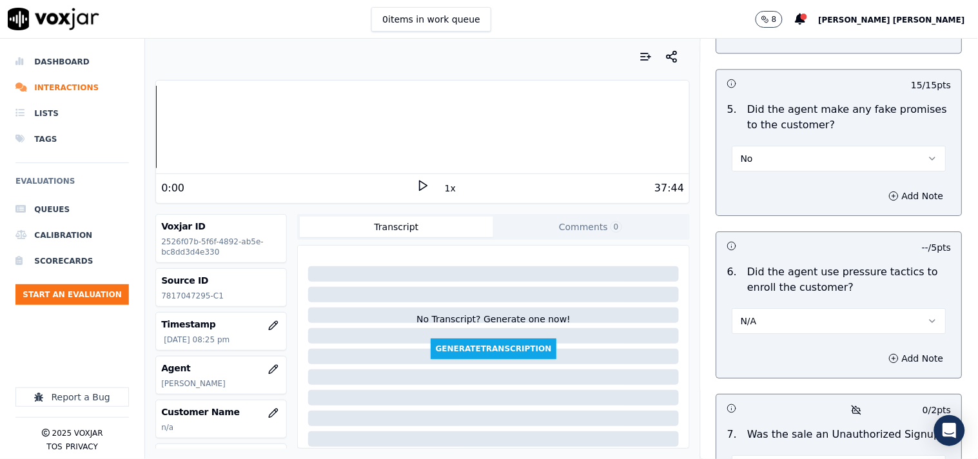
click at [748, 376] on div "2 / 2 pts 1 . Did the agent pitch for sale? Yes Add Note -- / 5 pts 2 . Did the…" at bounding box center [839, 31] width 246 height 1314
click at [759, 312] on button "N/A" at bounding box center [839, 321] width 214 height 26
click at [750, 356] on div "No" at bounding box center [817, 365] width 190 height 21
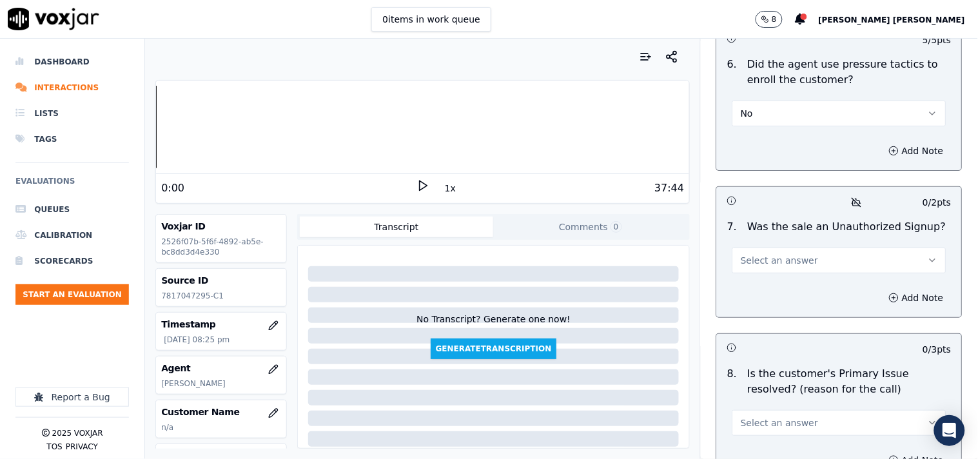
scroll to position [3796, 0]
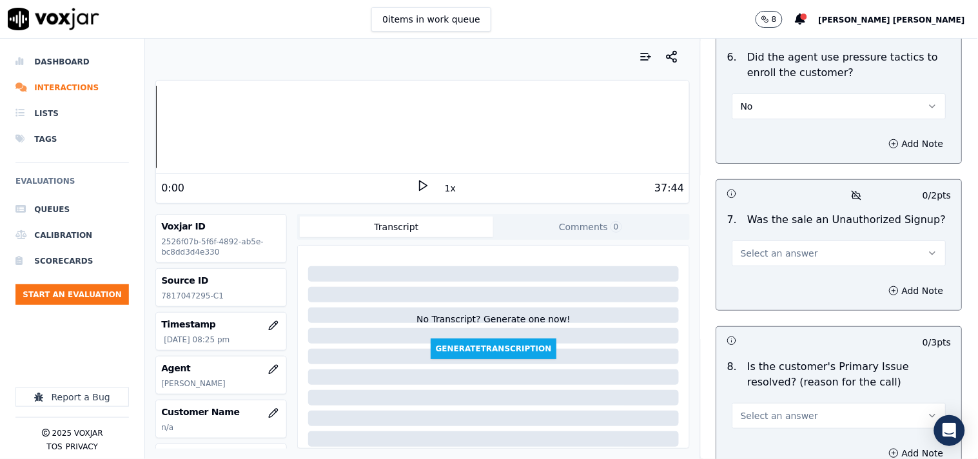
click at [797, 279] on div "Add Note" at bounding box center [839, 290] width 245 height 39
click at [807, 240] on button "Select an answer" at bounding box center [839, 253] width 214 height 26
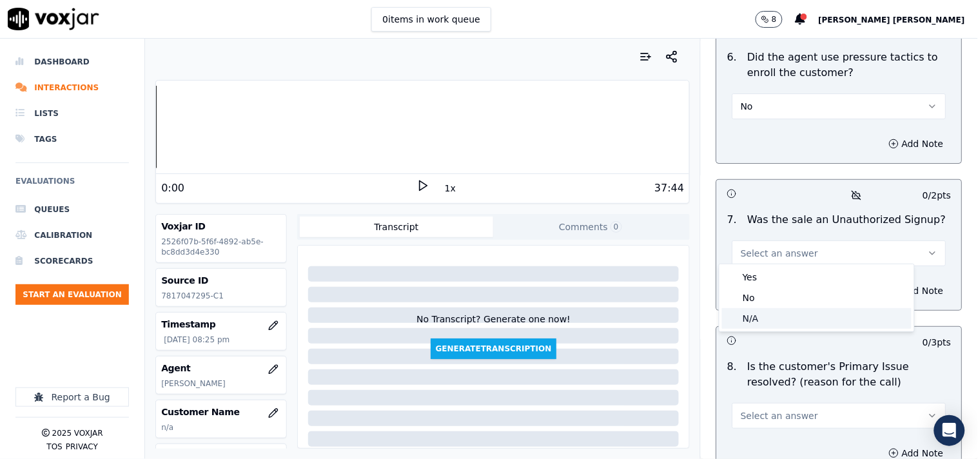
click at [781, 312] on div "N/A" at bounding box center [817, 318] width 190 height 21
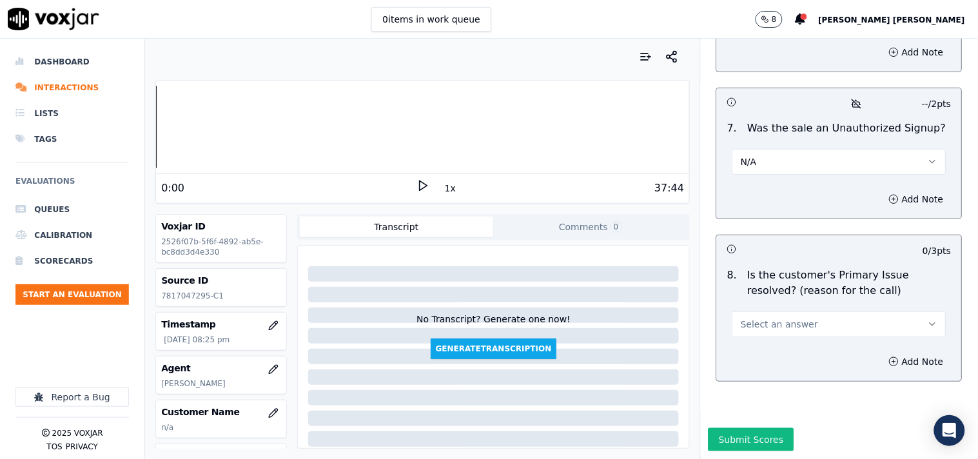
scroll to position [3914, 0]
click at [788, 311] on button "Select an answer" at bounding box center [839, 324] width 214 height 26
click at [775, 338] on div "No" at bounding box center [817, 341] width 190 height 21
click at [882, 353] on button "Add Note" at bounding box center [916, 362] width 70 height 18
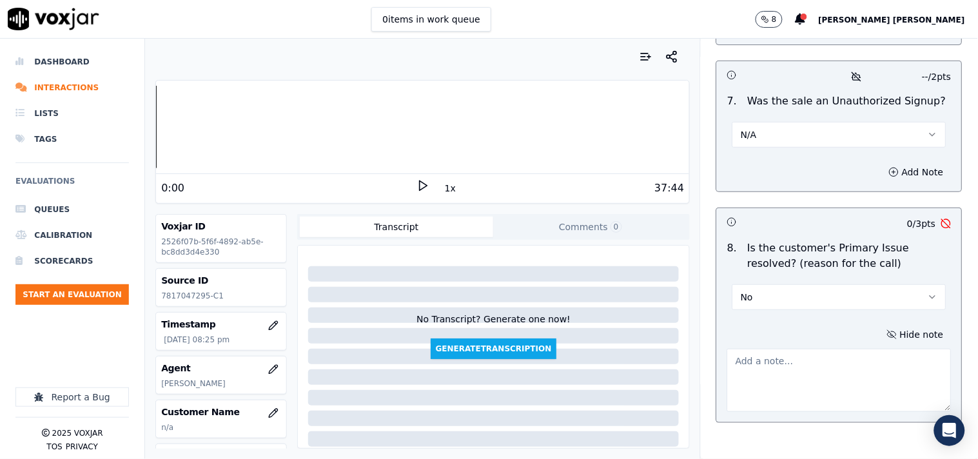
click at [819, 358] on textarea at bounding box center [839, 380] width 224 height 63
click at [852, 369] on textarea "CX wants the technician for her gas leakage issue,but agent failed to scheduld" at bounding box center [839, 380] width 224 height 63
click at [855, 396] on textarea "CX wants the technician for her gas leakage issue,but agent failed to scheduled" at bounding box center [839, 380] width 224 height 63
click at [867, 387] on textarea "CX wants the technician for her gas leakage issue,but agent failed to scheduled" at bounding box center [839, 380] width 224 height 63
click at [875, 374] on textarea "CX wants the technician for her gas leakage issue,but agent failed to scheduled" at bounding box center [839, 380] width 224 height 63
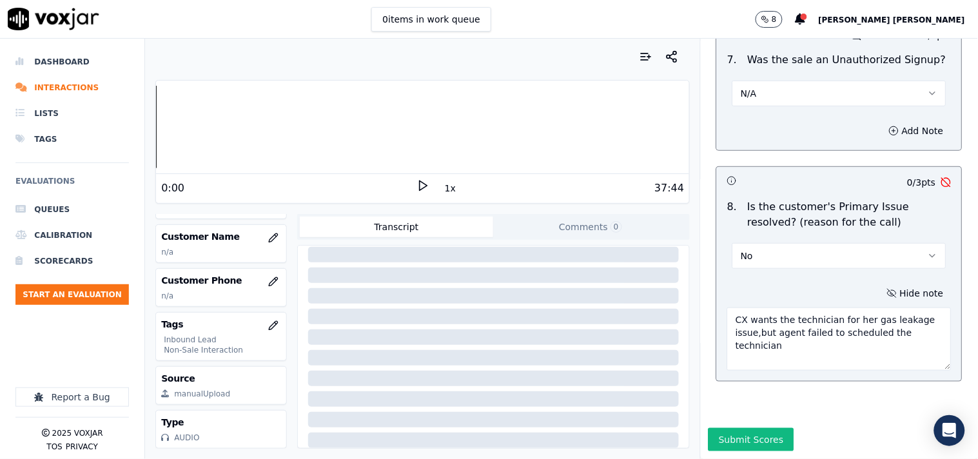
scroll to position [208, 0]
type textarea "CX wants the technician for her gas leakage issue,but agent failed to scheduled…"
click at [268, 277] on icon "button" at bounding box center [273, 282] width 10 height 10
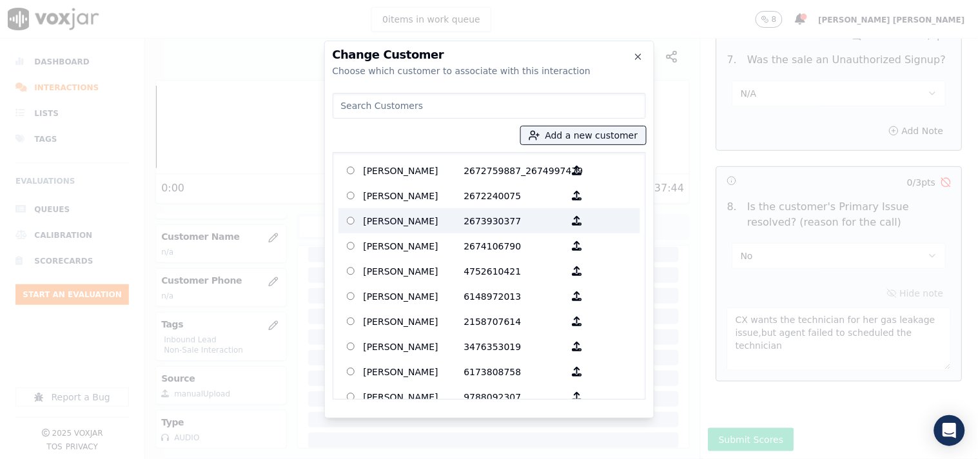
paste input "[PERSON_NAME]"
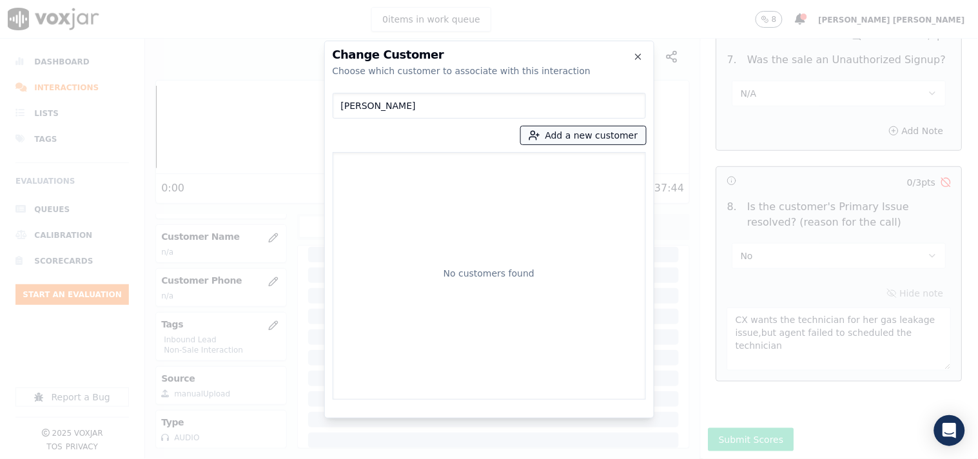
type input "[PERSON_NAME]"
click at [565, 133] on button "Add a new customer" at bounding box center [583, 135] width 125 height 18
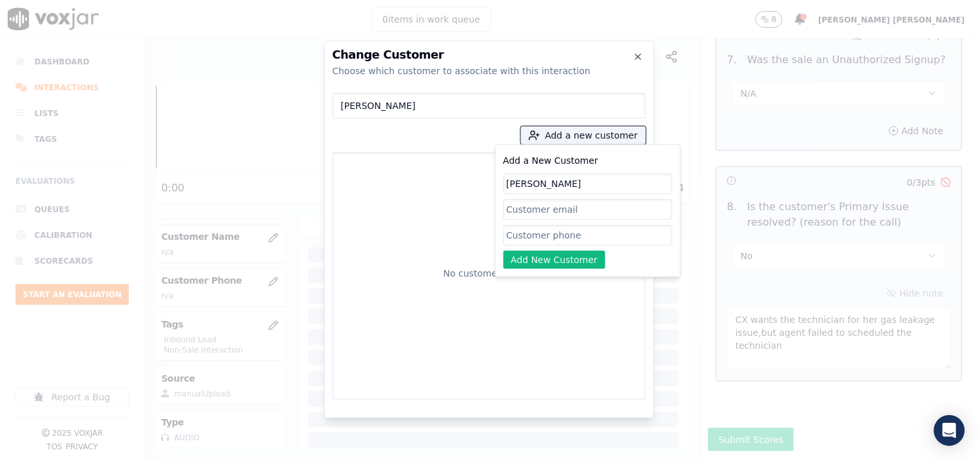
click at [288, 281] on div at bounding box center [489, 229] width 978 height 459
type input "[PERSON_NAME]"
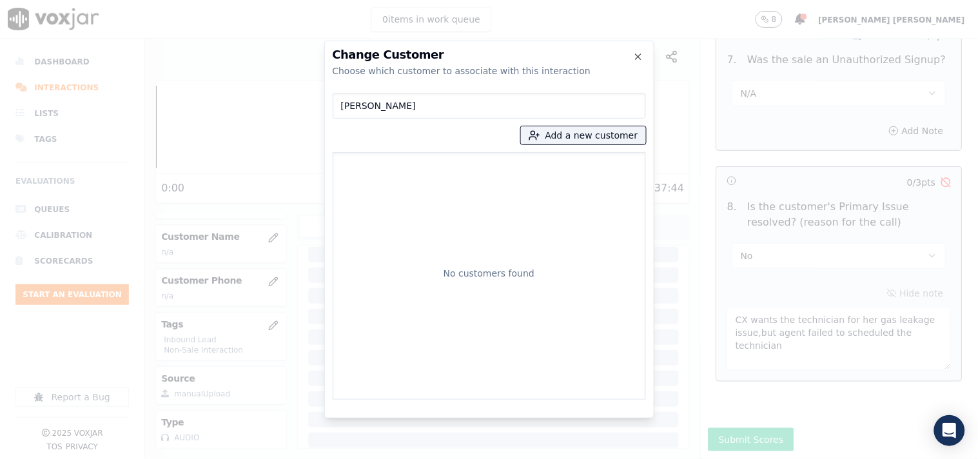
click at [636, 65] on div "Choose which customer to associate with this interaction" at bounding box center [489, 70] width 313 height 13
click at [636, 50] on h2 "Change Customer" at bounding box center [489, 55] width 313 height 12
click at [635, 56] on icon "button" at bounding box center [638, 57] width 10 height 10
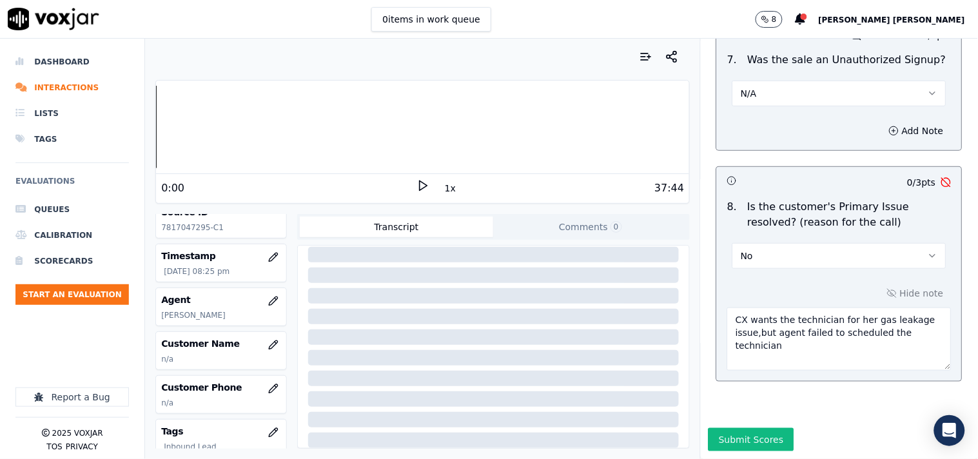
scroll to position [65, 0]
click at [261, 358] on button "button" at bounding box center [273, 348] width 26 height 26
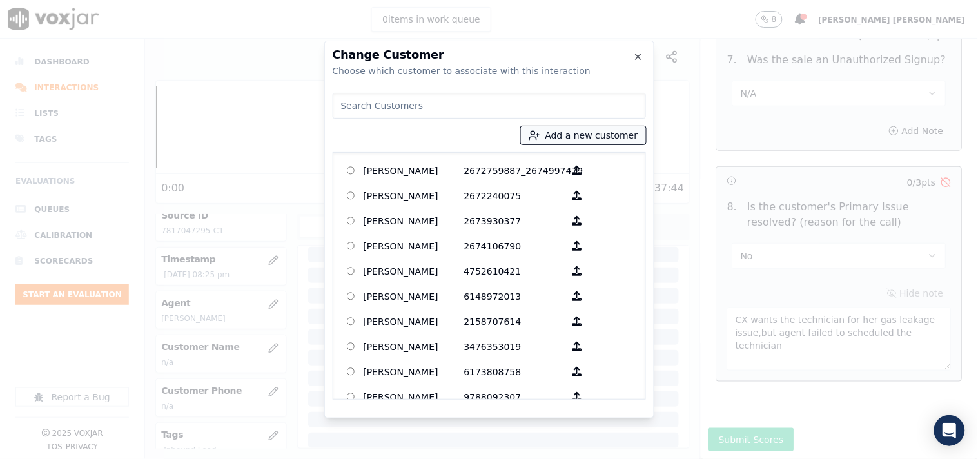
click at [533, 137] on button "Add a new customer" at bounding box center [583, 135] width 125 height 18
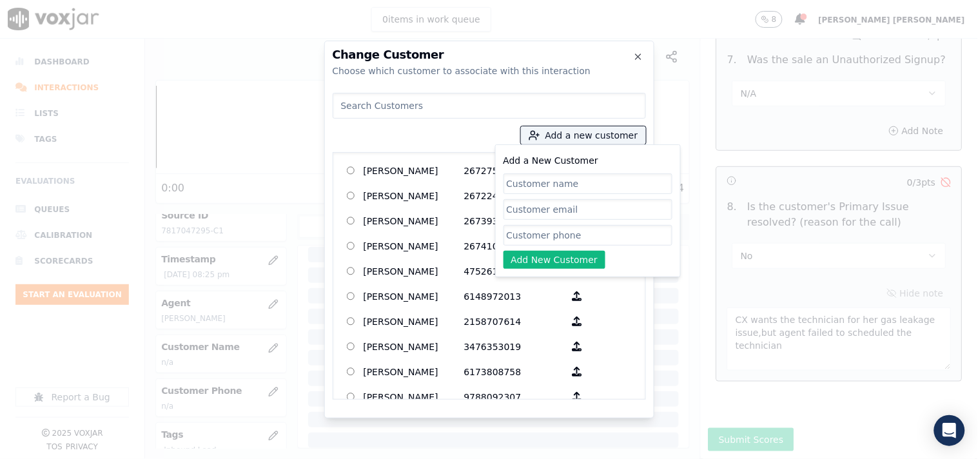
click at [532, 237] on input "Add a New Customer" at bounding box center [587, 235] width 169 height 21
paste input "7817047295"
type input "7817047295"
click at [540, 185] on input "Add a New Customer" at bounding box center [587, 183] width 169 height 21
paste input "[PERSON_NAME]"
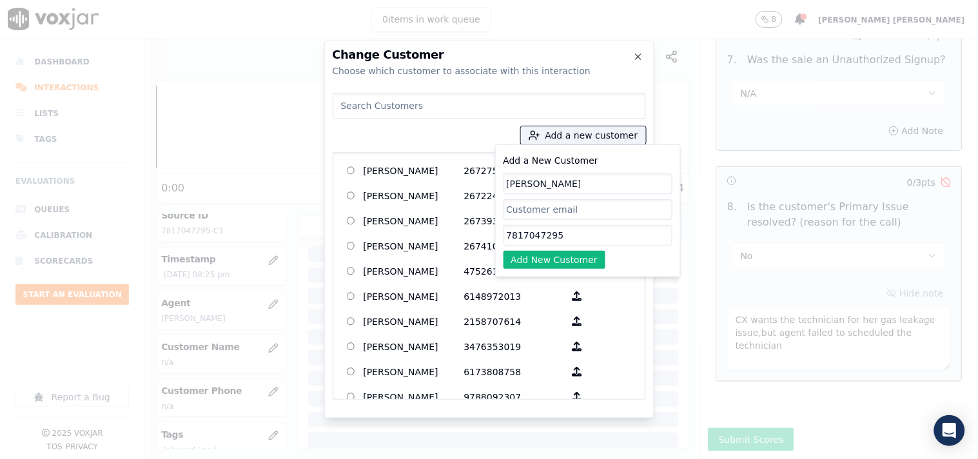
type input "[PERSON_NAME]"
click at [544, 249] on div "Add a New Customer [PERSON_NAME] 7817047295 Add New Customer" at bounding box center [587, 211] width 169 height 116
click at [525, 279] on p "4752610421" at bounding box center [514, 271] width 101 height 20
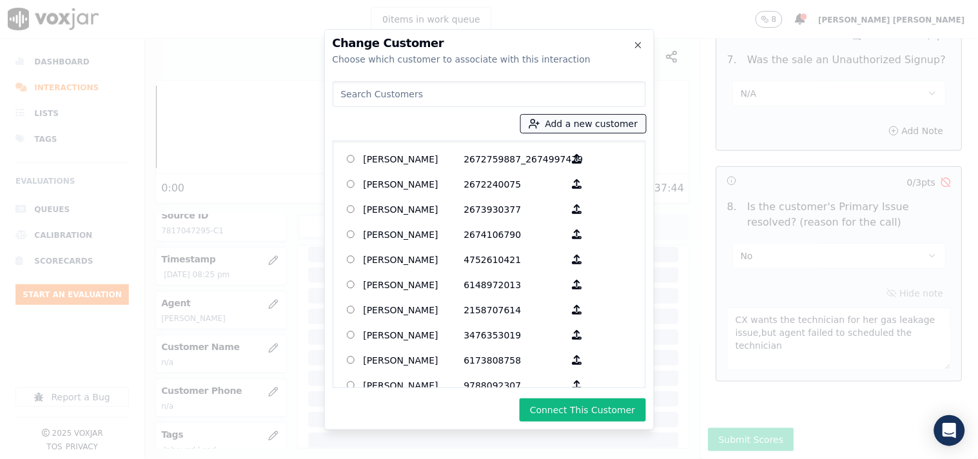
click at [555, 121] on button "Add a new customer" at bounding box center [583, 124] width 125 height 18
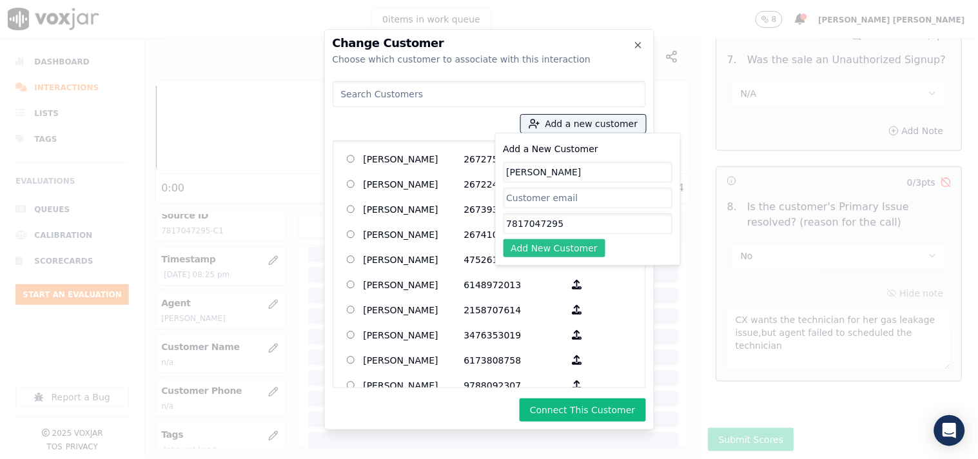
click at [559, 250] on button "Add New Customer" at bounding box center [554, 248] width 103 height 18
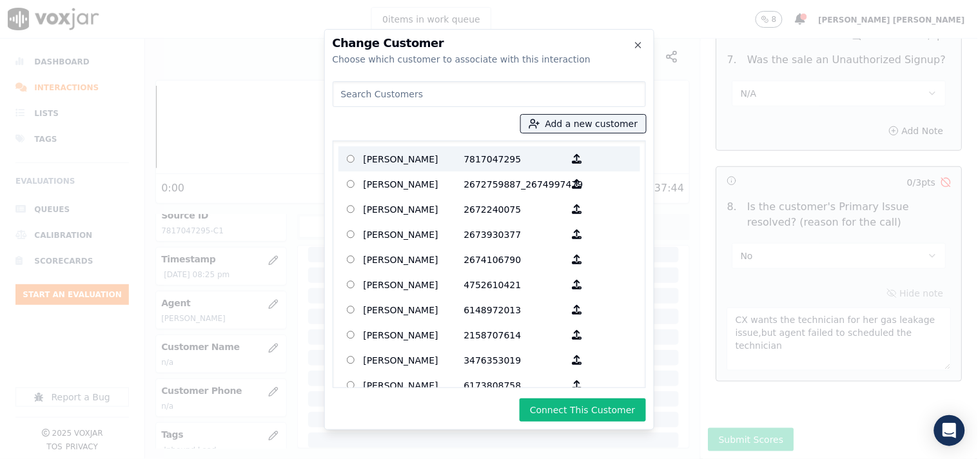
click at [490, 170] on label "[PERSON_NAME] 7817047295" at bounding box center [489, 158] width 302 height 25
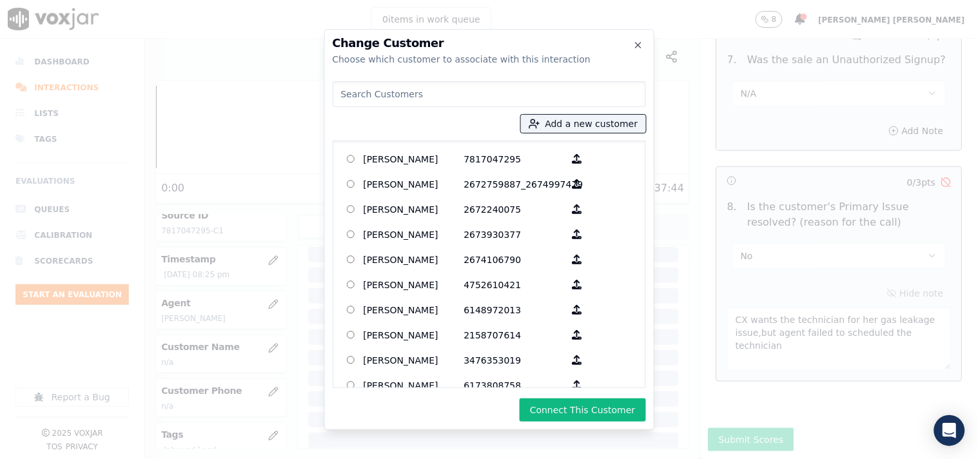
click at [558, 423] on div "Change Customer Choose which customer to associate with this interaction Add a …" at bounding box center [489, 229] width 330 height 401
click at [560, 409] on button "Connect This Customer" at bounding box center [583, 409] width 126 height 23
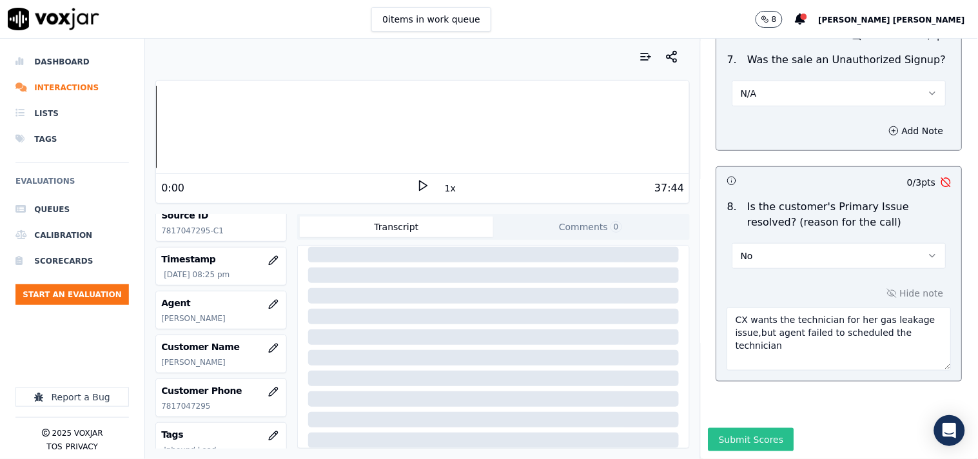
click at [709, 428] on button "Submit Scores" at bounding box center [752, 439] width 86 height 23
